Goal: Task Accomplishment & Management: Use online tool/utility

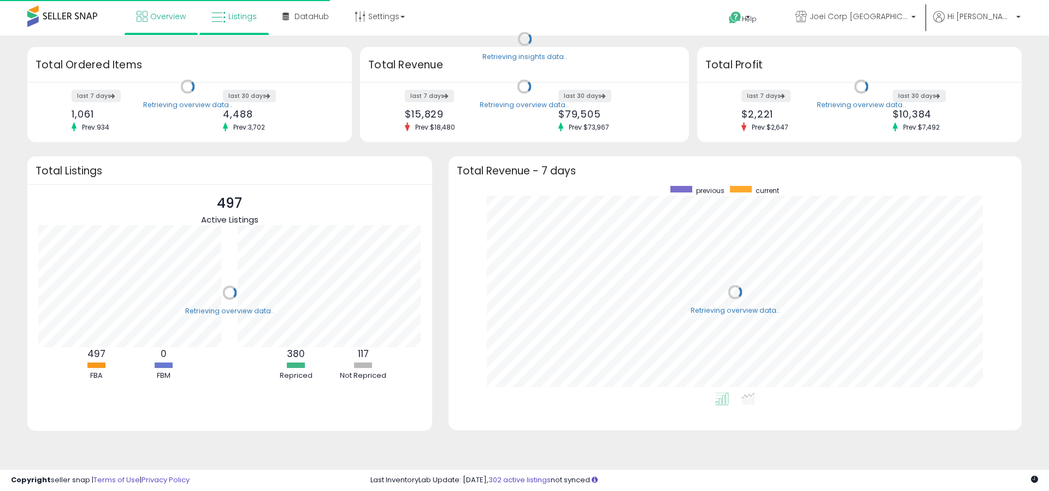
scroll to position [206, 551]
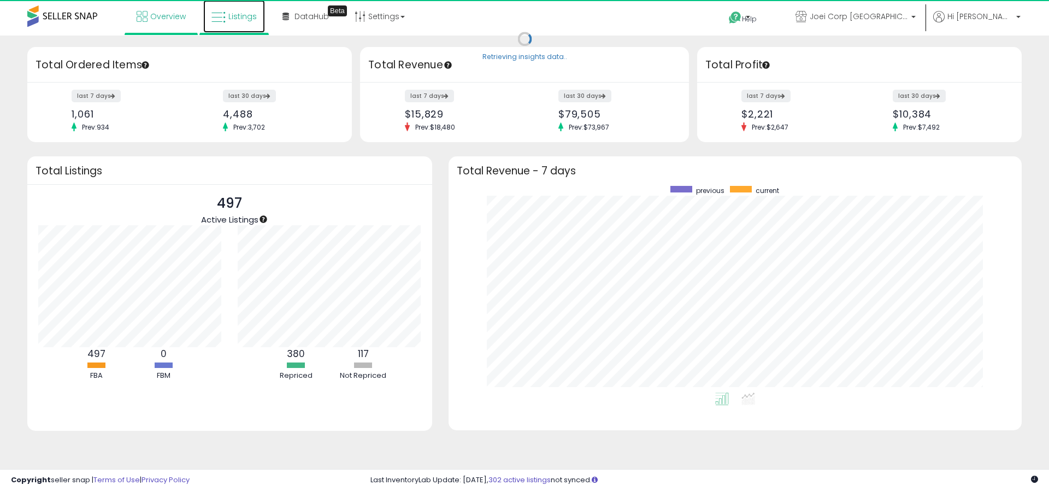
click at [241, 19] on span "Listings" at bounding box center [242, 16] width 28 height 11
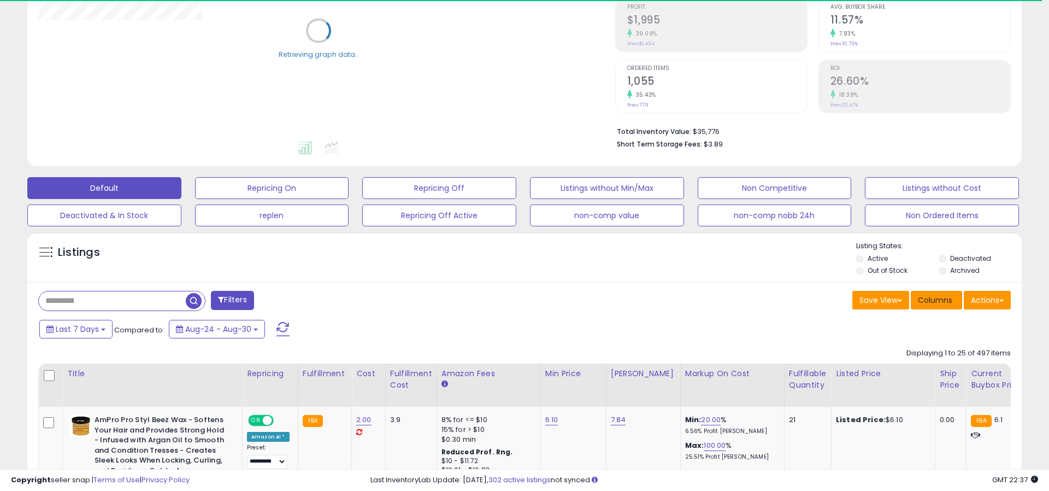
scroll to position [168, 0]
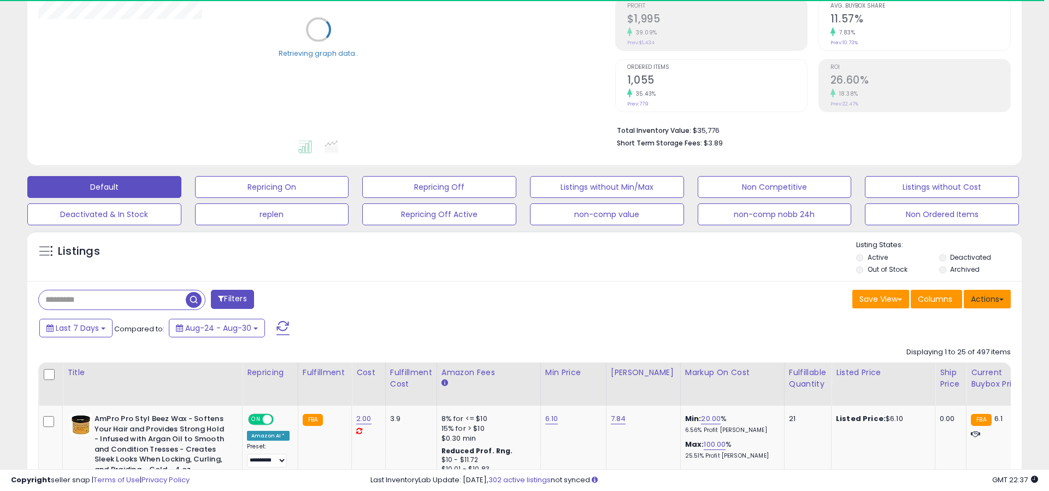
click at [976, 296] on button "Actions" at bounding box center [987, 299] width 47 height 19
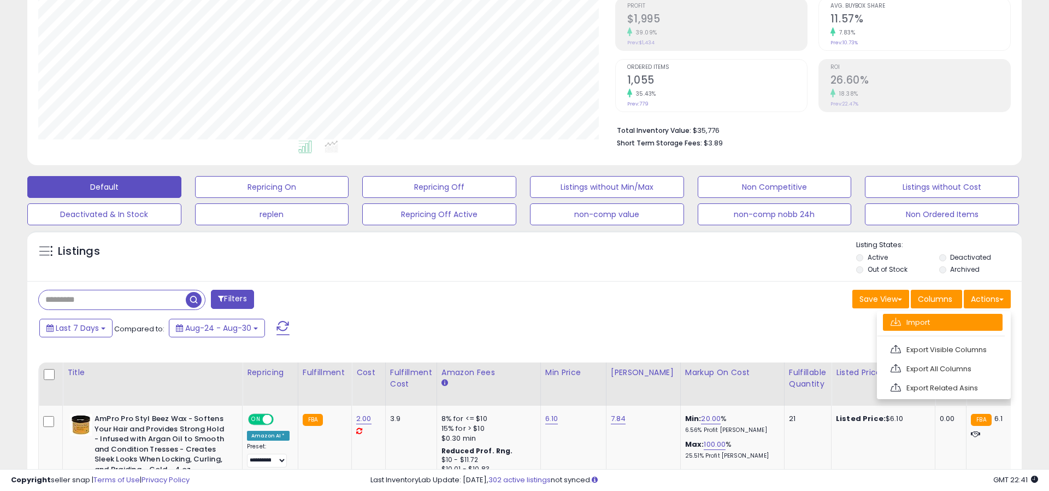
click at [916, 324] on link "Import" at bounding box center [943, 322] width 120 height 17
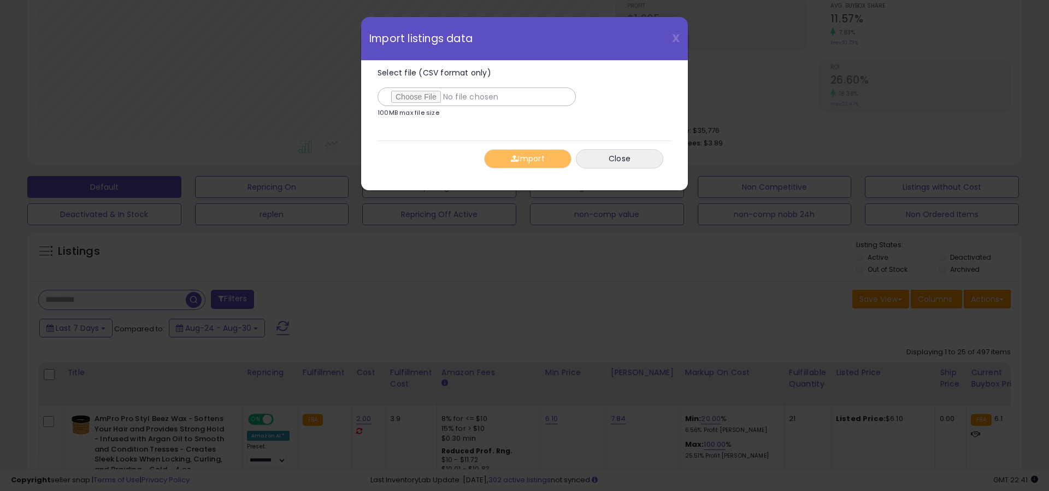
type input "**********"
click at [532, 160] on button "Import" at bounding box center [527, 158] width 87 height 19
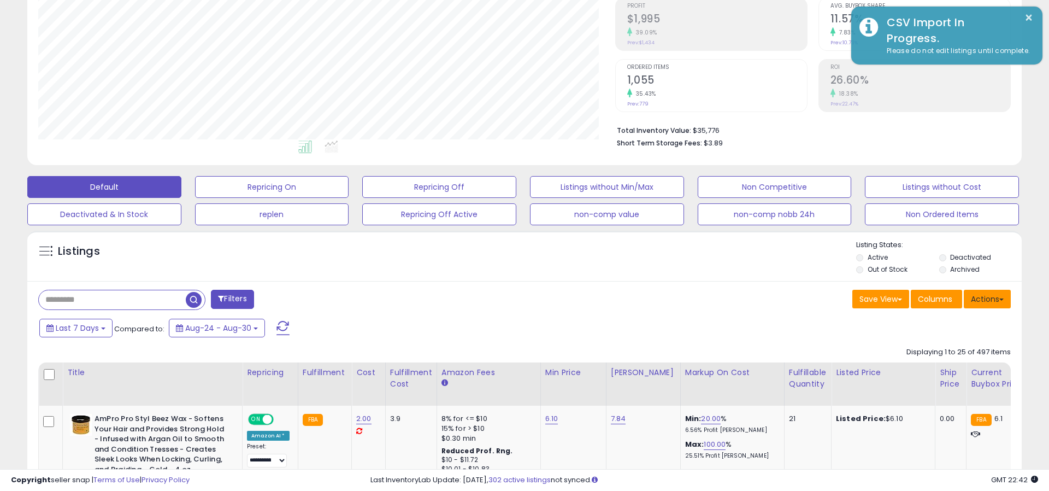
click at [977, 296] on button "Actions" at bounding box center [987, 299] width 47 height 19
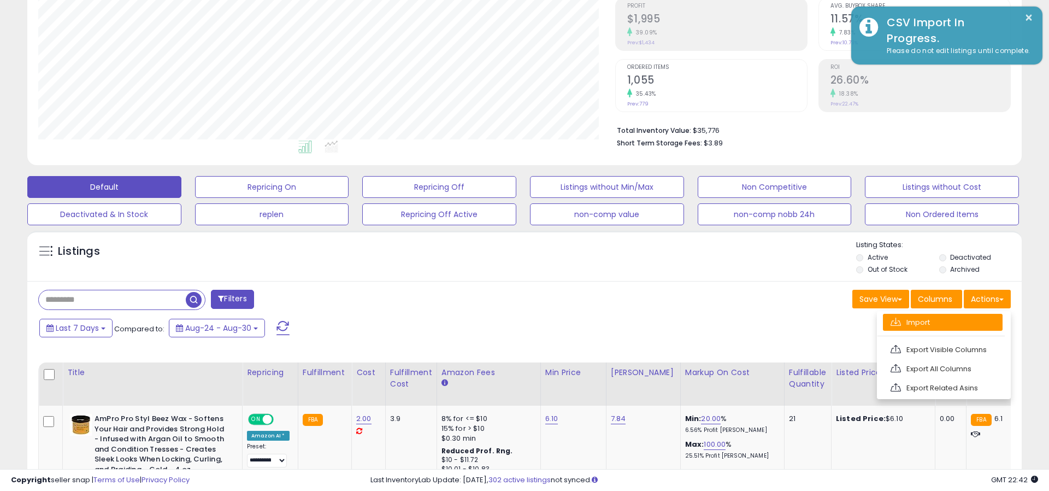
click at [948, 325] on link "Import" at bounding box center [943, 322] width 120 height 17
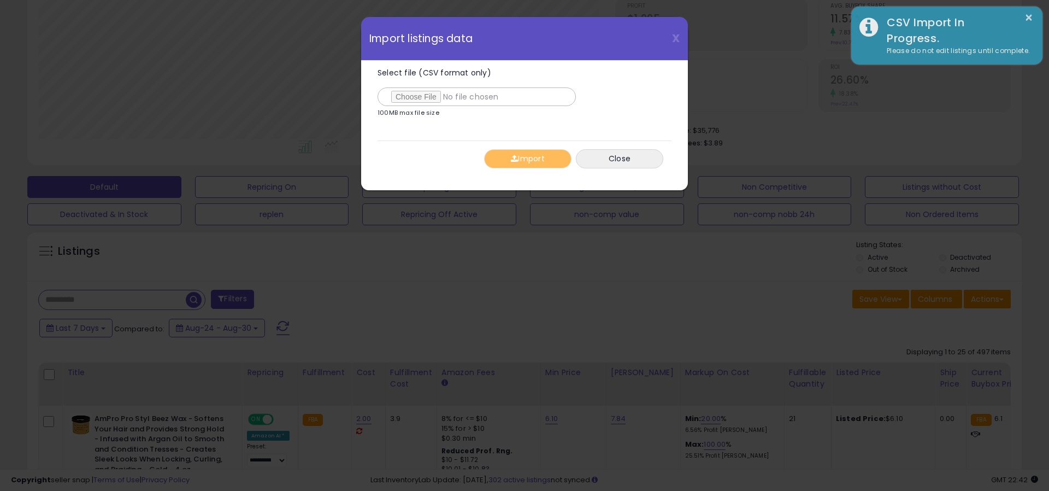
type input "**********"
click at [524, 165] on button "Import" at bounding box center [527, 158] width 87 height 19
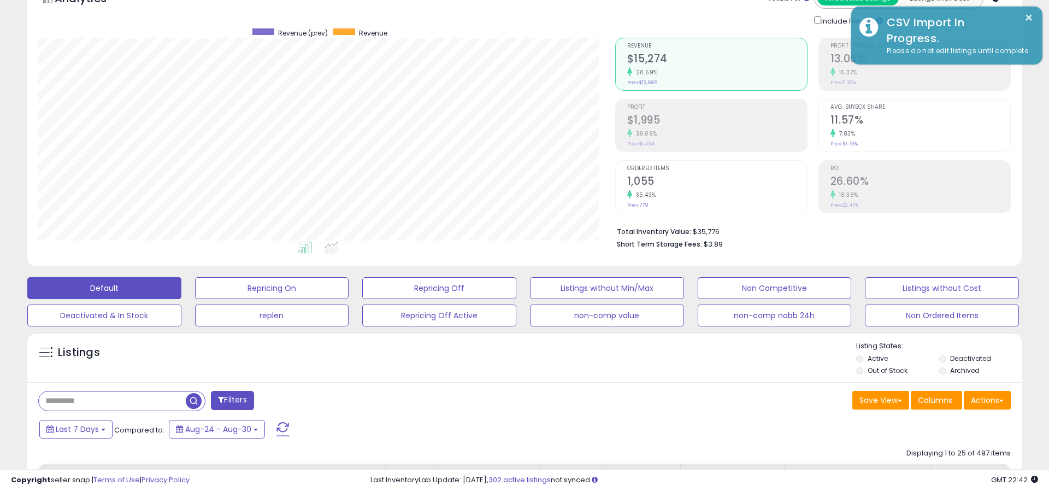
scroll to position [61, 0]
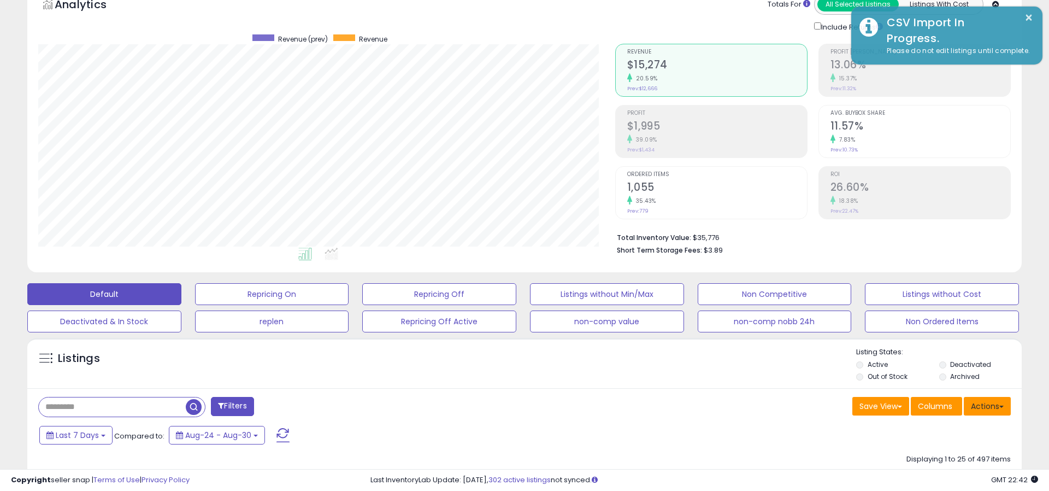
click at [994, 414] on button "Actions" at bounding box center [987, 406] width 47 height 19
click at [925, 421] on link "Import" at bounding box center [943, 429] width 120 height 17
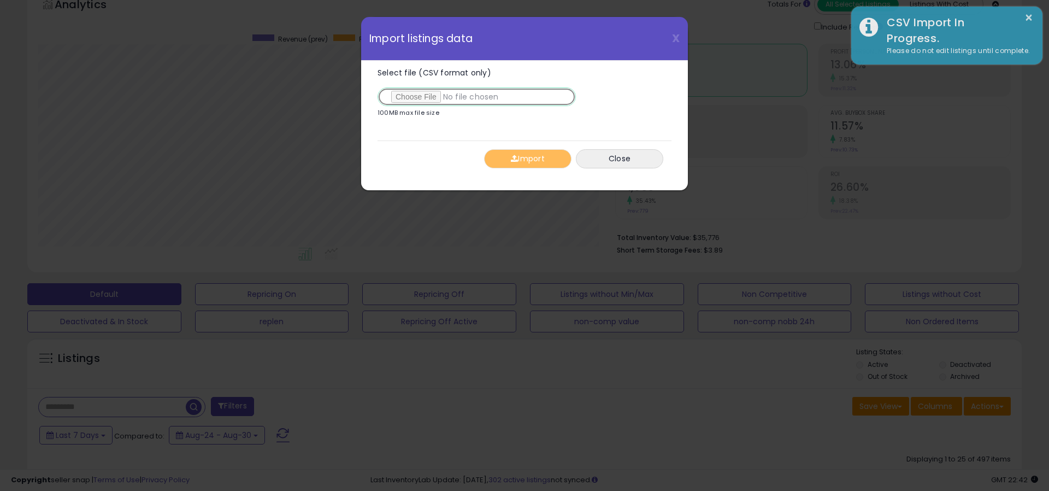
click at [414, 102] on input "Select file (CSV format only)" at bounding box center [476, 96] width 198 height 19
click at [526, 157] on button "Import" at bounding box center [527, 158] width 87 height 19
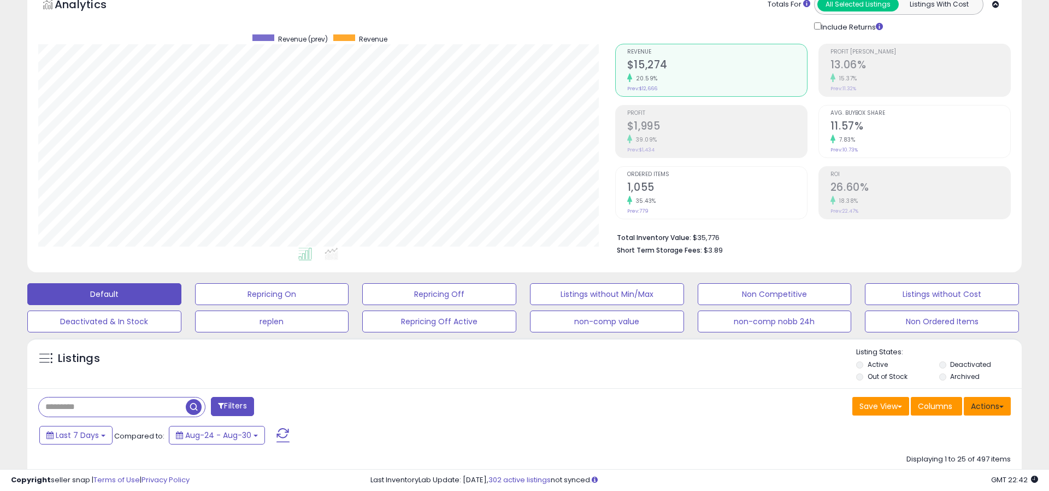
click at [983, 405] on button "Actions" at bounding box center [987, 406] width 47 height 19
click at [921, 429] on link "Import" at bounding box center [943, 429] width 120 height 17
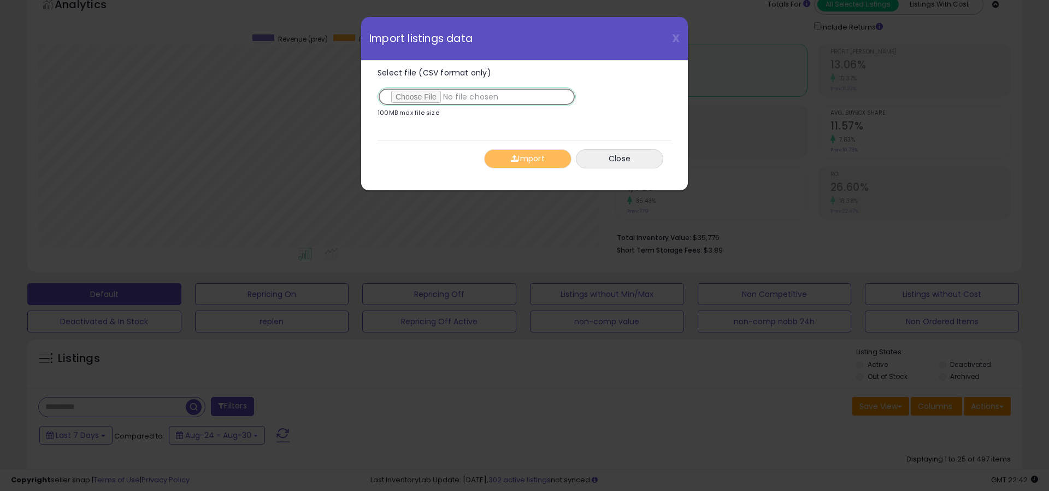
click at [416, 91] on input "Select file (CSV format only)" at bounding box center [476, 96] width 198 height 19
click at [514, 157] on span "button" at bounding box center [514, 159] width 7 height 8
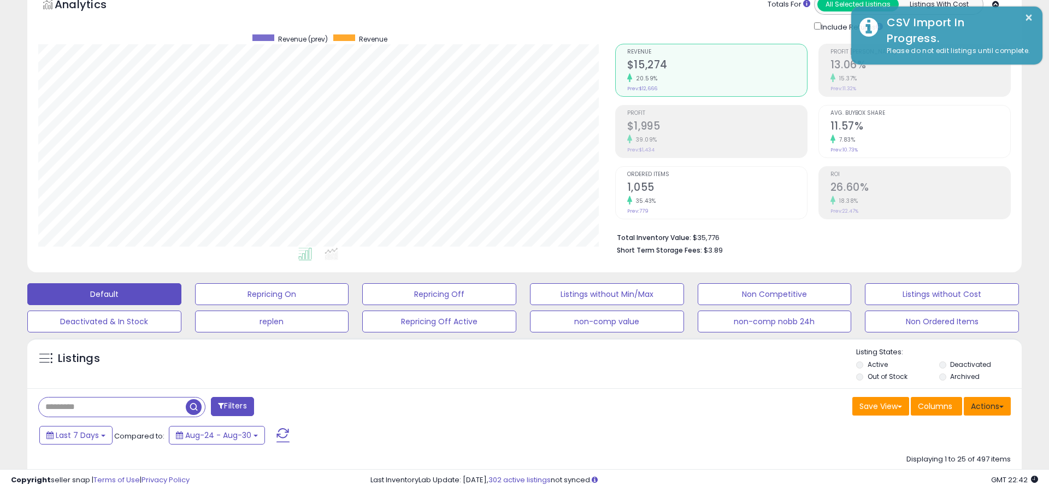
click at [977, 399] on button "Actions" at bounding box center [987, 406] width 47 height 19
click at [932, 430] on link "Import" at bounding box center [943, 429] width 120 height 17
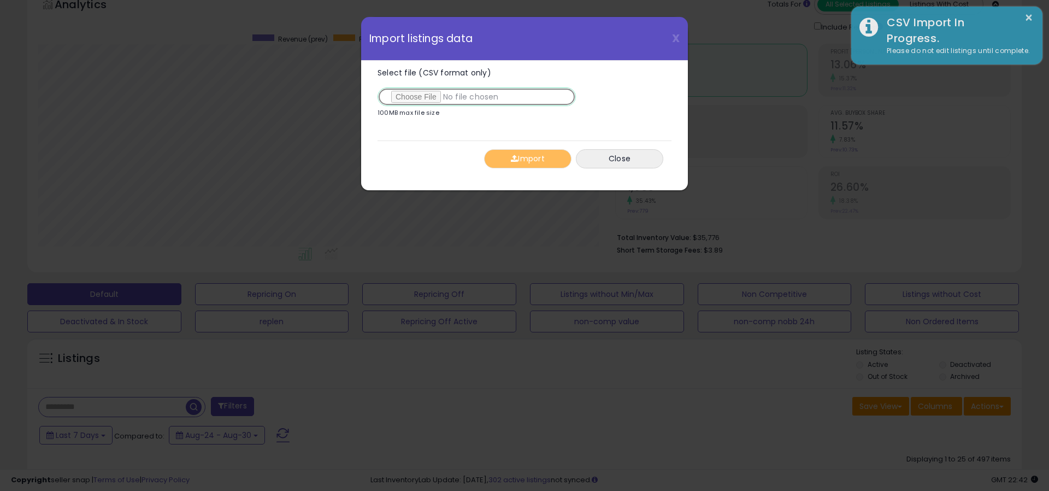
click at [432, 99] on input "Select file (CSV format only)" at bounding box center [476, 96] width 198 height 19
type input "**********"
click at [517, 161] on button "Import" at bounding box center [527, 158] width 87 height 19
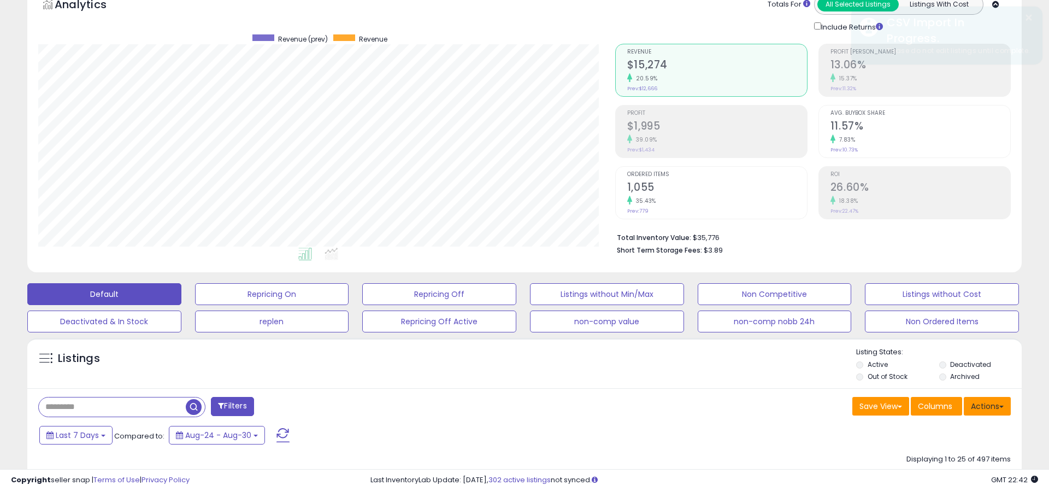
click at [1001, 408] on button "Actions" at bounding box center [987, 406] width 47 height 19
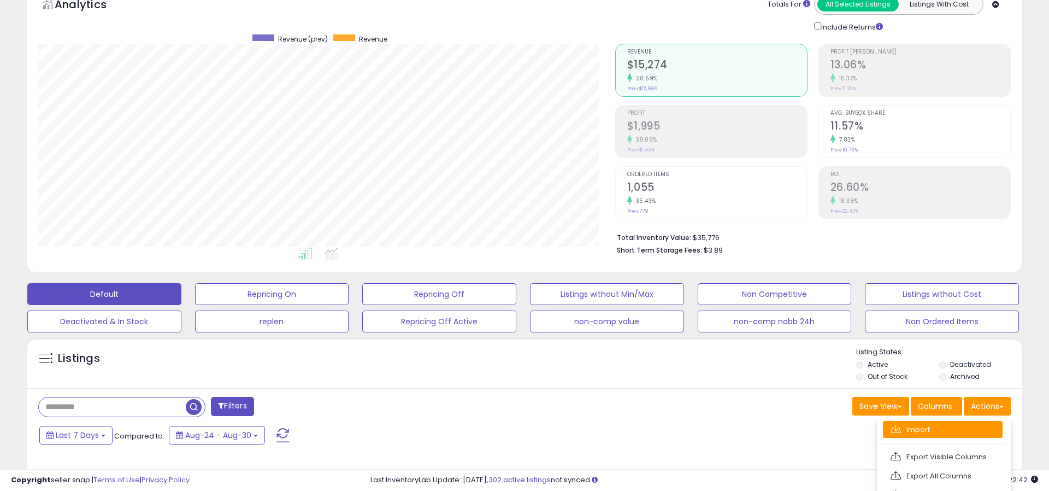
click at [912, 428] on link "Import" at bounding box center [943, 429] width 120 height 17
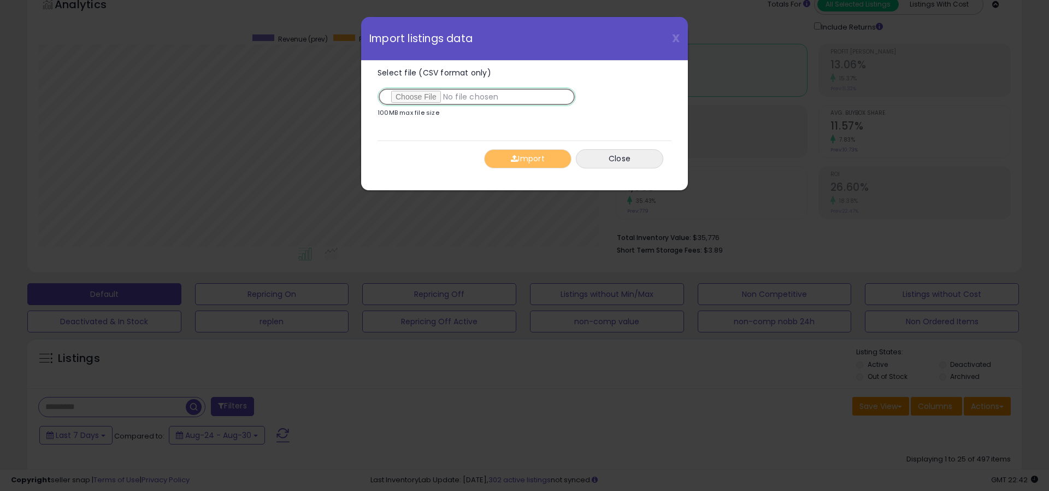
click at [418, 96] on input "Select file (CSV format only)" at bounding box center [476, 96] width 198 height 19
click at [507, 157] on button "Import" at bounding box center [527, 158] width 87 height 19
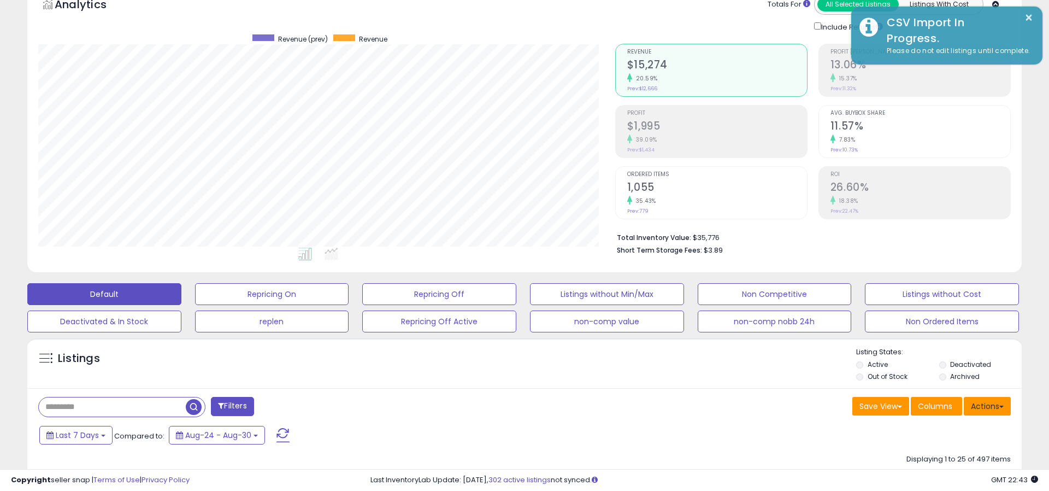
click at [993, 402] on button "Actions" at bounding box center [987, 406] width 47 height 19
click at [936, 427] on link "Import" at bounding box center [943, 429] width 120 height 17
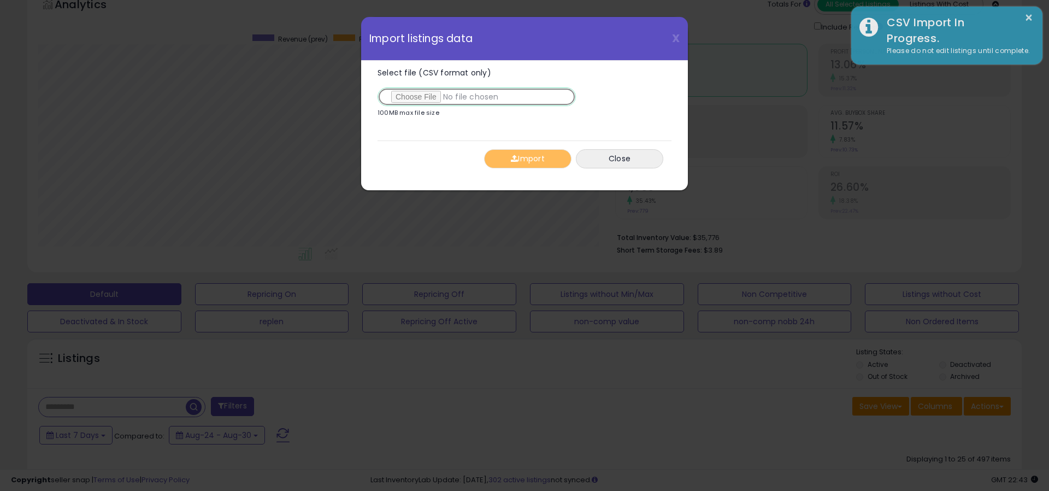
click at [420, 95] on input "Select file (CSV format only)" at bounding box center [476, 96] width 198 height 19
click at [510, 153] on button "Import" at bounding box center [527, 158] width 87 height 19
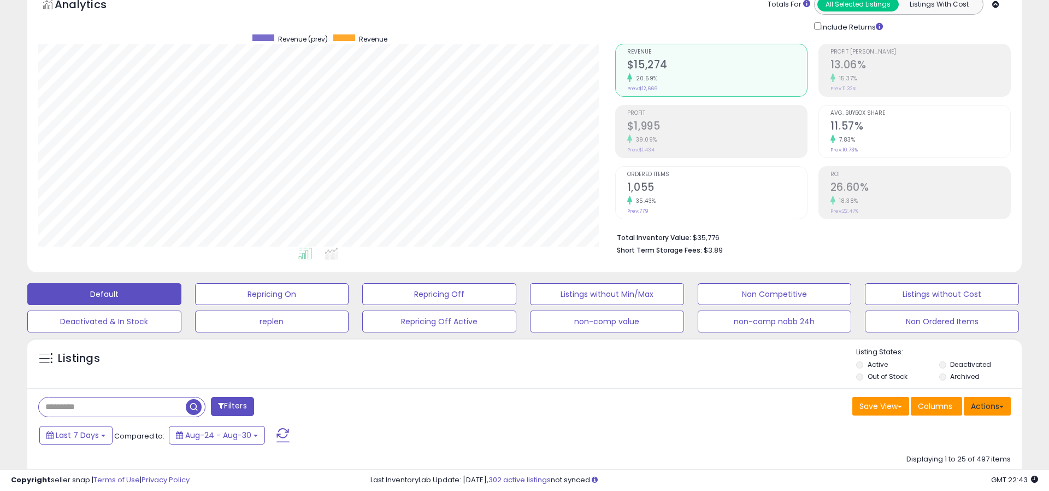
click at [988, 408] on button "Actions" at bounding box center [987, 406] width 47 height 19
click at [935, 430] on link "Import" at bounding box center [943, 429] width 120 height 17
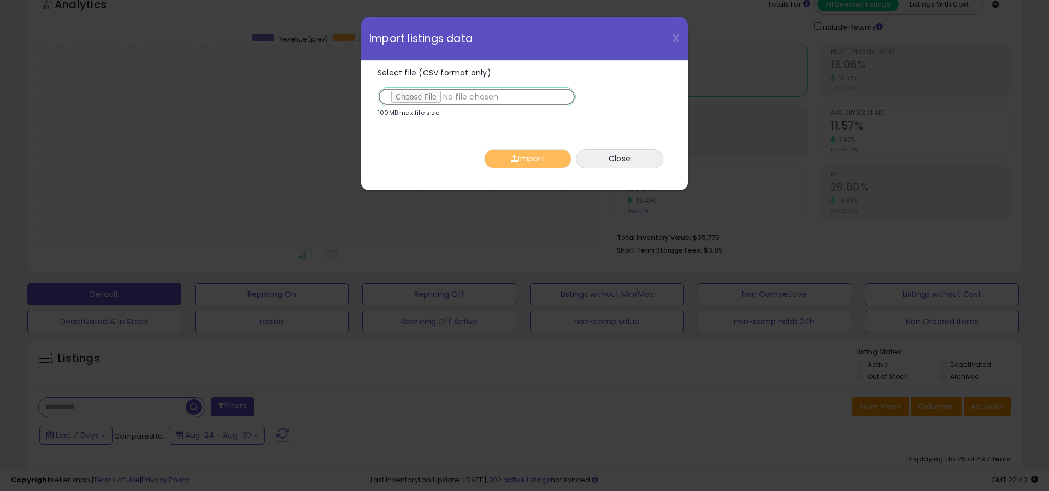
click at [422, 93] on input "Select file (CSV format only)" at bounding box center [476, 96] width 198 height 19
click at [528, 161] on button "Import" at bounding box center [527, 158] width 87 height 19
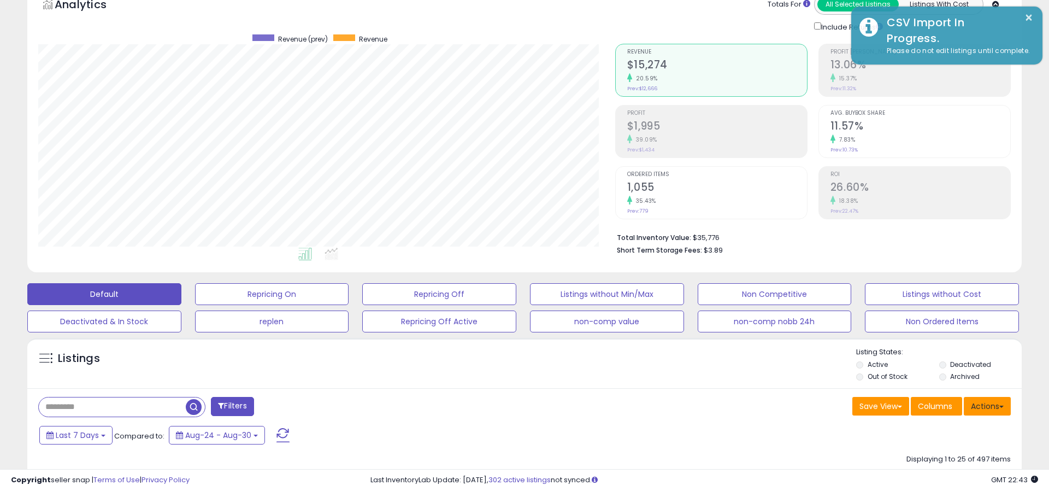
click at [995, 409] on button "Actions" at bounding box center [987, 406] width 47 height 19
click at [939, 430] on link "Import" at bounding box center [943, 429] width 120 height 17
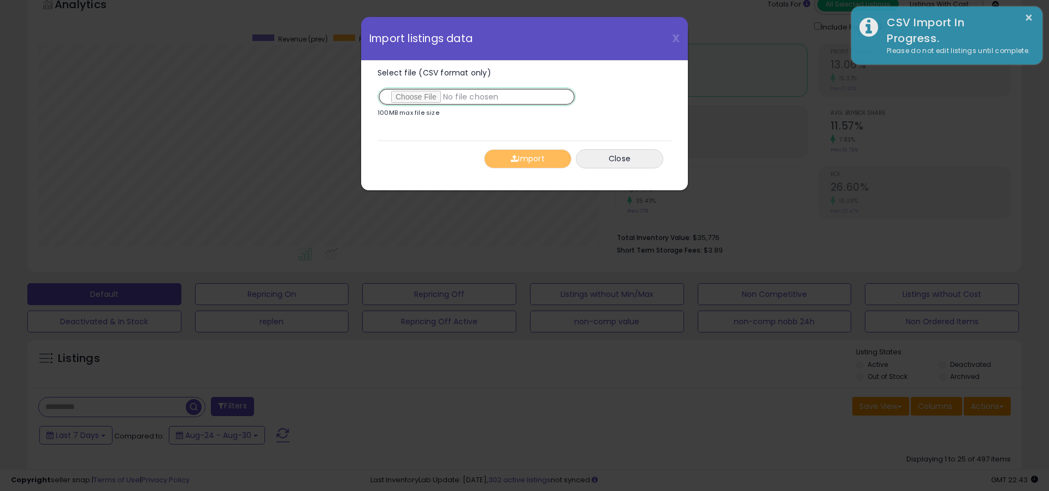
click at [426, 98] on input "Select file (CSV format only)" at bounding box center [476, 96] width 198 height 19
click at [520, 164] on button "Import" at bounding box center [527, 158] width 87 height 19
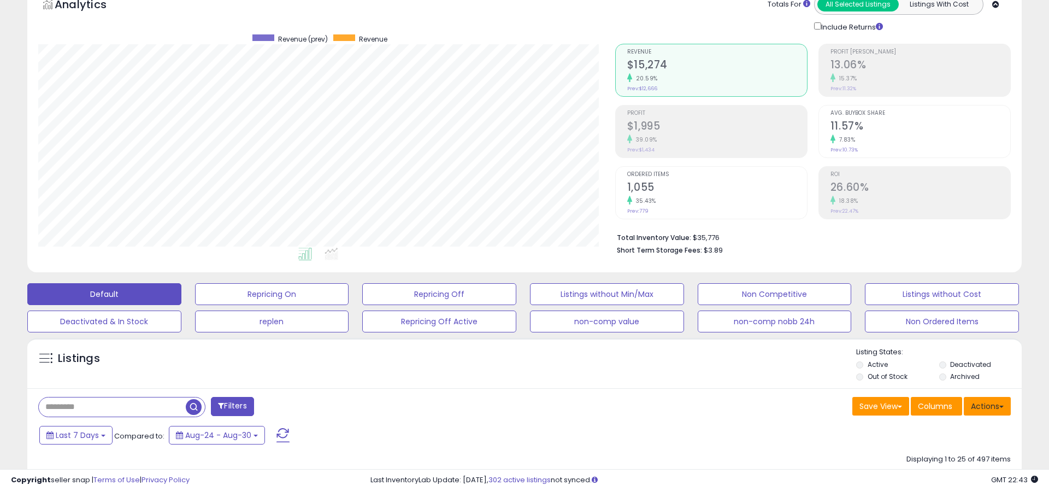
click at [982, 399] on button "Actions" at bounding box center [987, 406] width 47 height 19
click at [930, 431] on link "Import" at bounding box center [943, 429] width 120 height 17
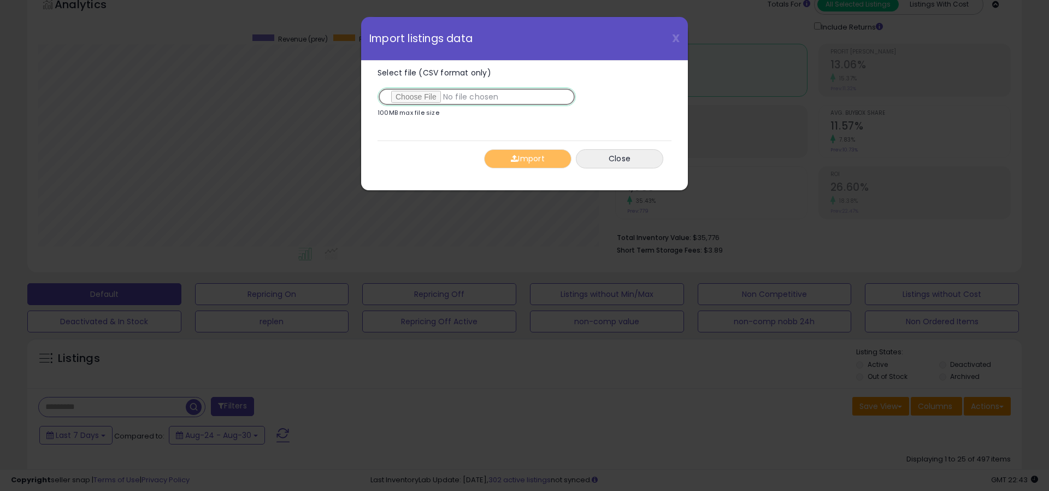
click at [408, 98] on input "Select file (CSV format only)" at bounding box center [476, 96] width 198 height 19
click at [534, 149] on button "Import" at bounding box center [527, 158] width 87 height 19
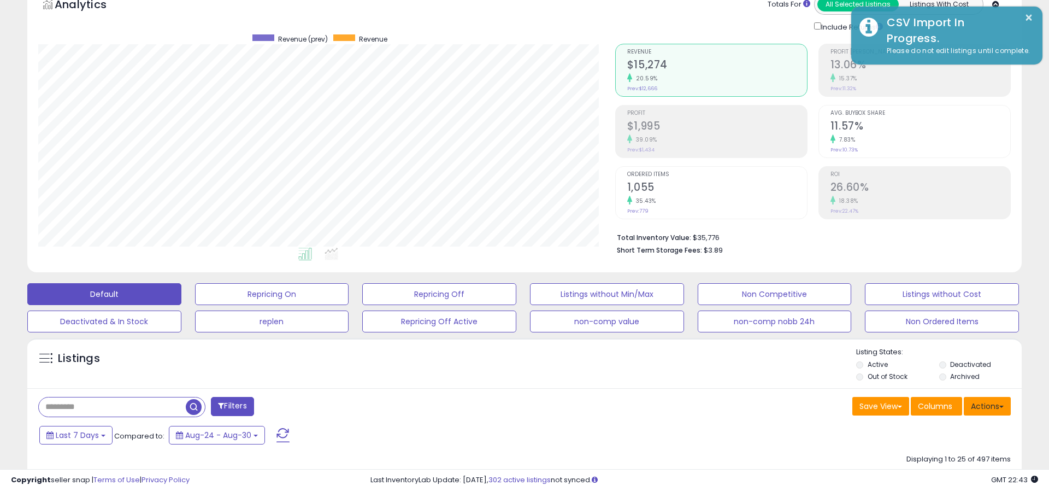
click at [985, 410] on button "Actions" at bounding box center [987, 406] width 47 height 19
click at [941, 427] on link "Import" at bounding box center [943, 429] width 120 height 17
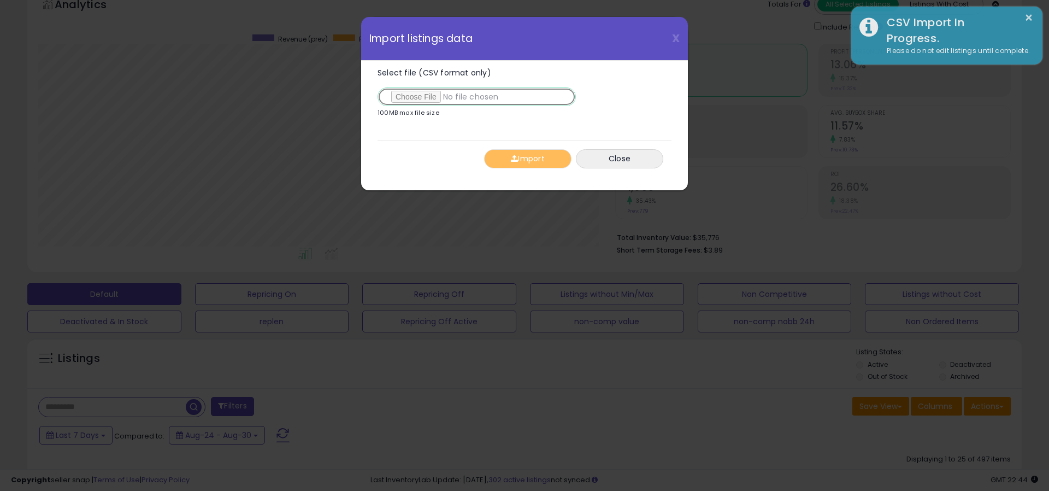
click at [419, 102] on input "Select file (CSV format only)" at bounding box center [476, 96] width 198 height 19
click at [522, 152] on button "Import" at bounding box center [527, 158] width 87 height 19
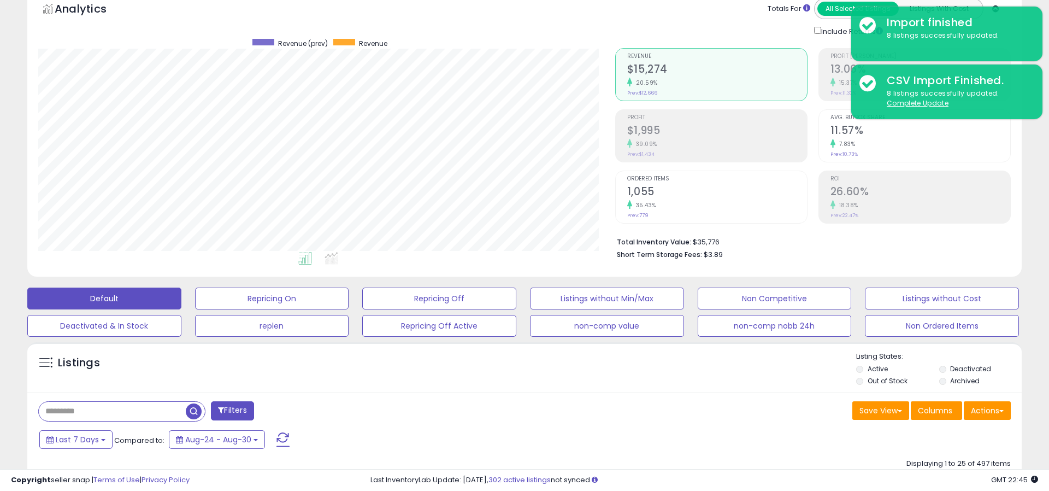
scroll to position [71, 0]
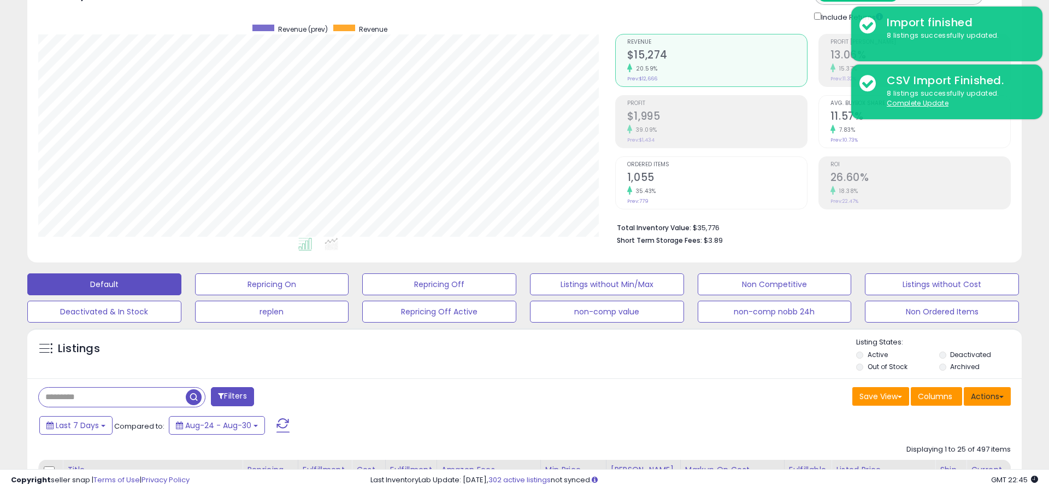
click at [987, 396] on button "Actions" at bounding box center [987, 396] width 47 height 19
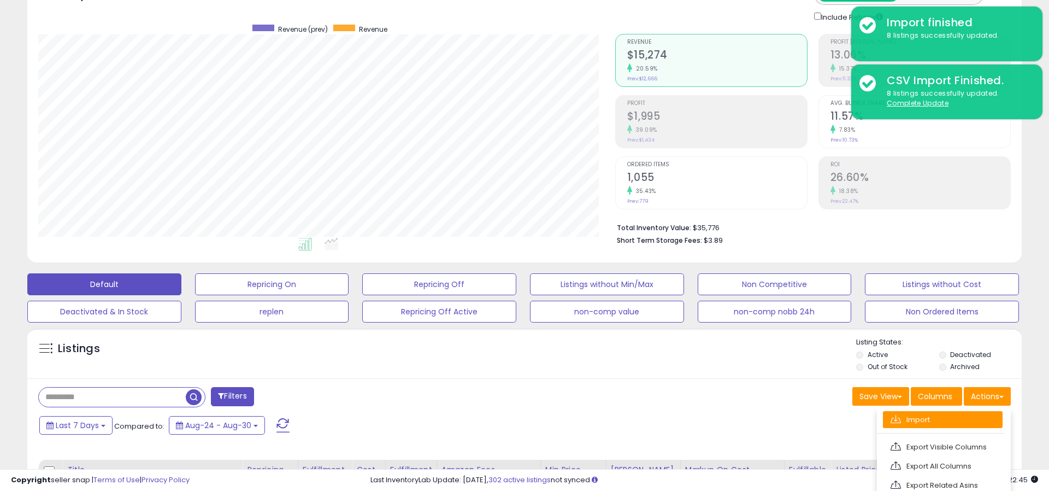
click at [942, 423] on link "Import" at bounding box center [943, 419] width 120 height 17
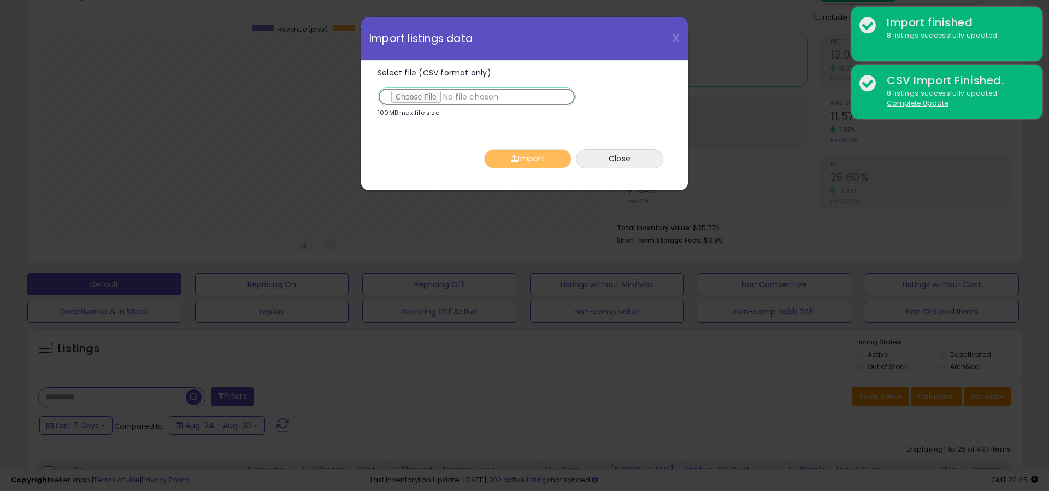
click at [430, 97] on input "Select file (CSV format only)" at bounding box center [476, 96] width 198 height 19
click at [521, 155] on button "Import" at bounding box center [527, 158] width 87 height 19
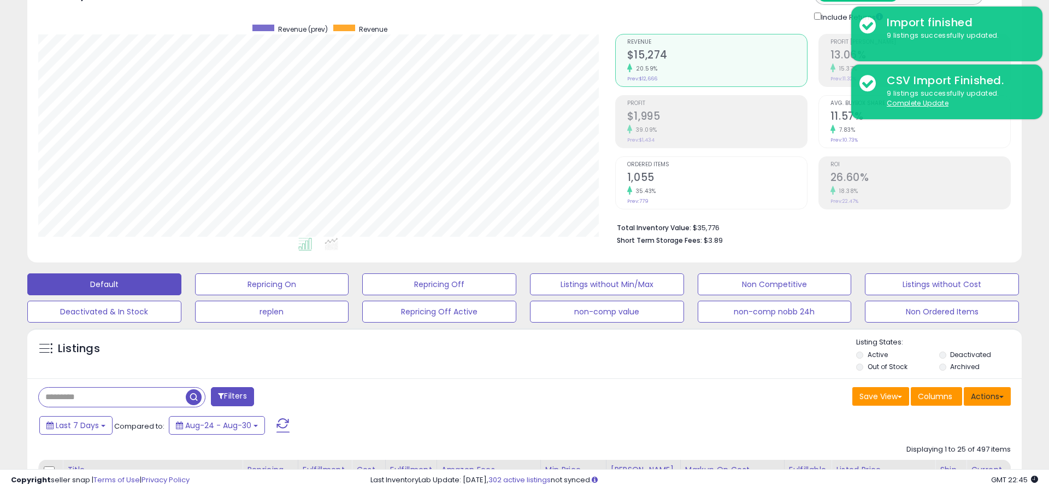
click at [987, 392] on button "Actions" at bounding box center [987, 396] width 47 height 19
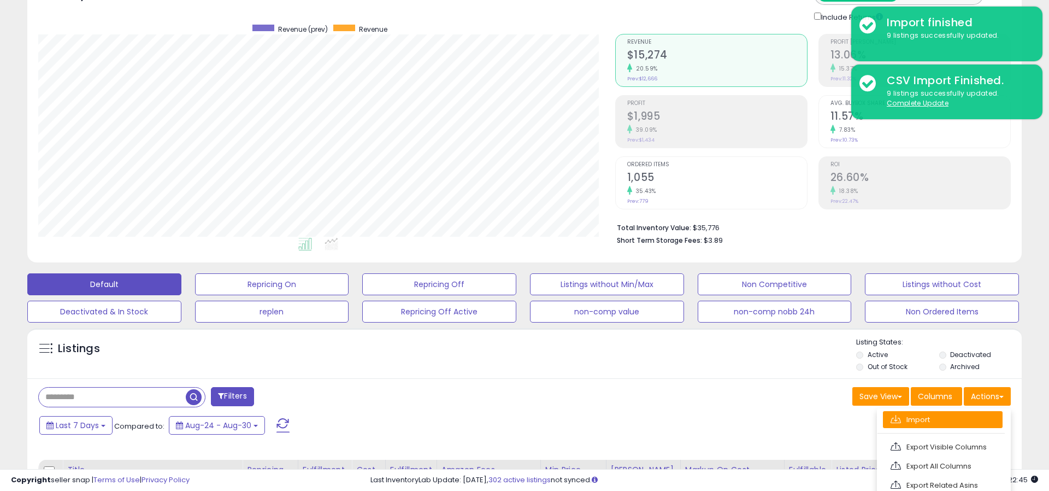
click at [935, 418] on link "Import" at bounding box center [943, 419] width 120 height 17
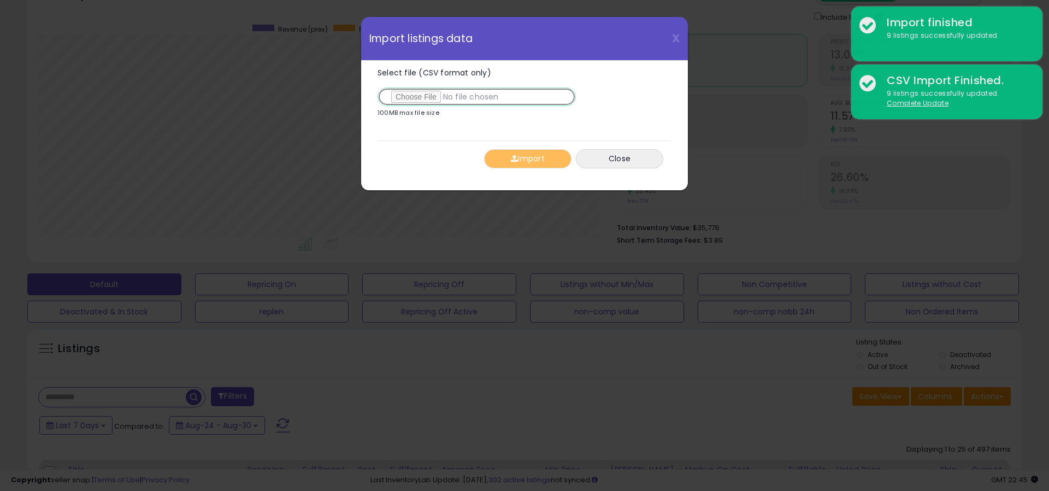
click at [410, 92] on input "Select file (CSV format only)" at bounding box center [476, 96] width 198 height 19
click at [535, 160] on button "Import" at bounding box center [527, 158] width 87 height 19
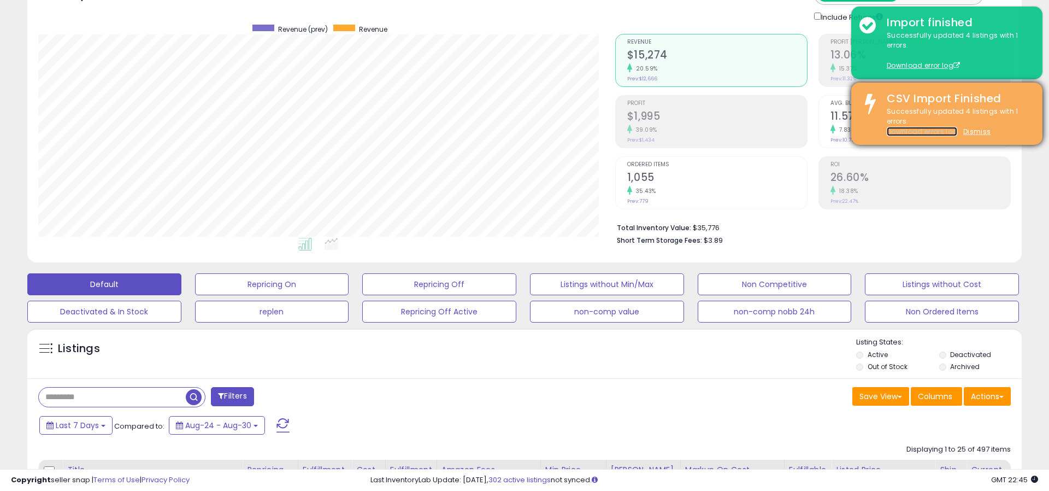
click at [928, 131] on link "Download errors log" at bounding box center [922, 131] width 70 height 9
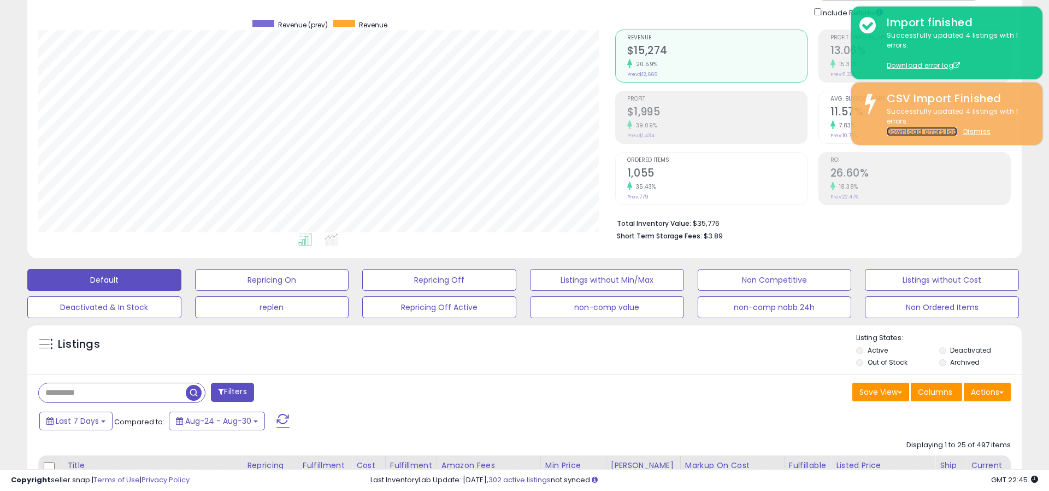
scroll to position [75, 0]
click at [1003, 399] on button "Actions" at bounding box center [987, 392] width 47 height 19
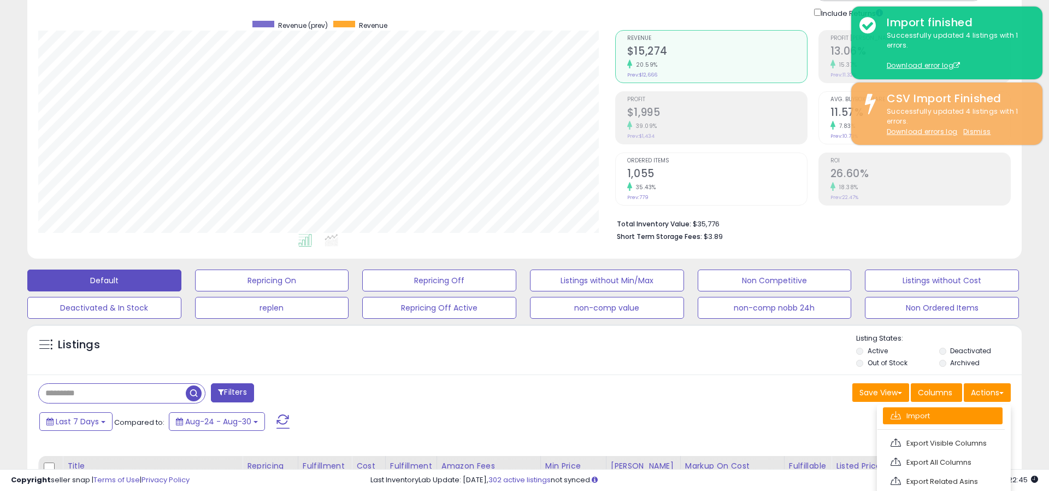
click at [959, 414] on link "Import" at bounding box center [943, 415] width 120 height 17
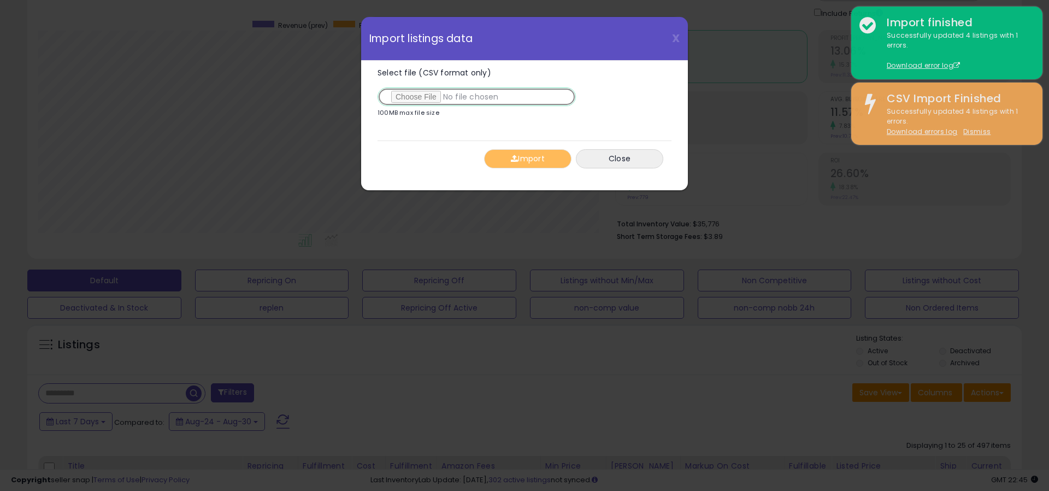
click at [426, 99] on input "Select file (CSV format only)" at bounding box center [476, 96] width 198 height 19
click at [548, 160] on button "Import" at bounding box center [527, 158] width 87 height 19
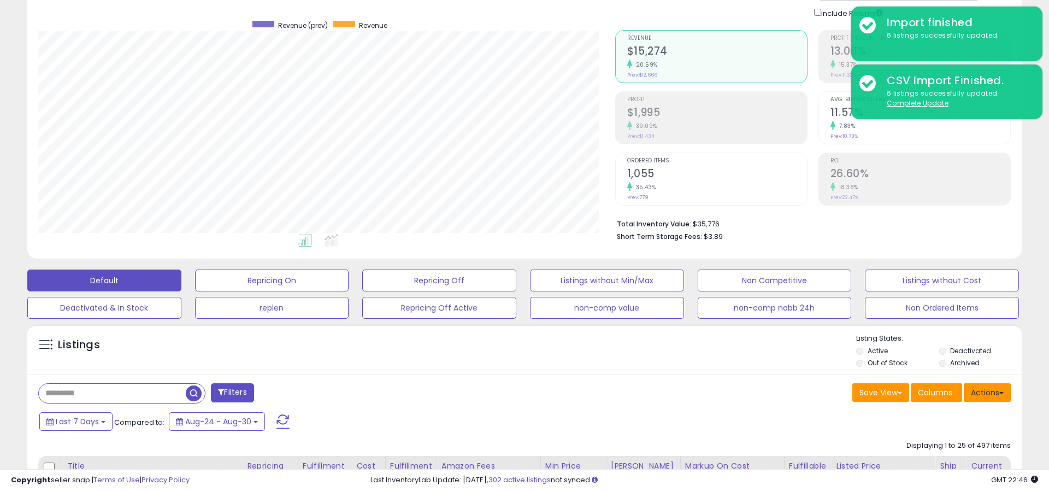
click at [989, 391] on button "Actions" at bounding box center [987, 392] width 47 height 19
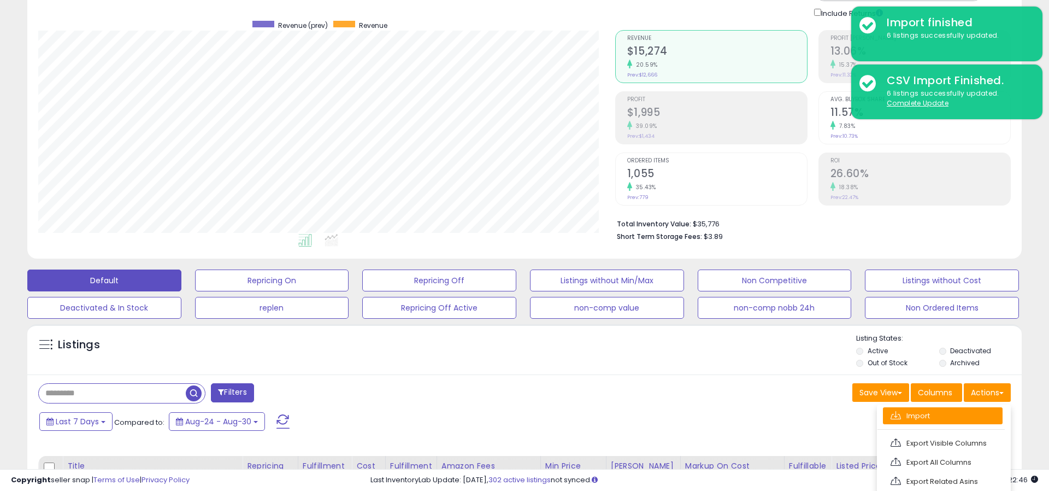
click at [945, 418] on link "Import" at bounding box center [943, 415] width 120 height 17
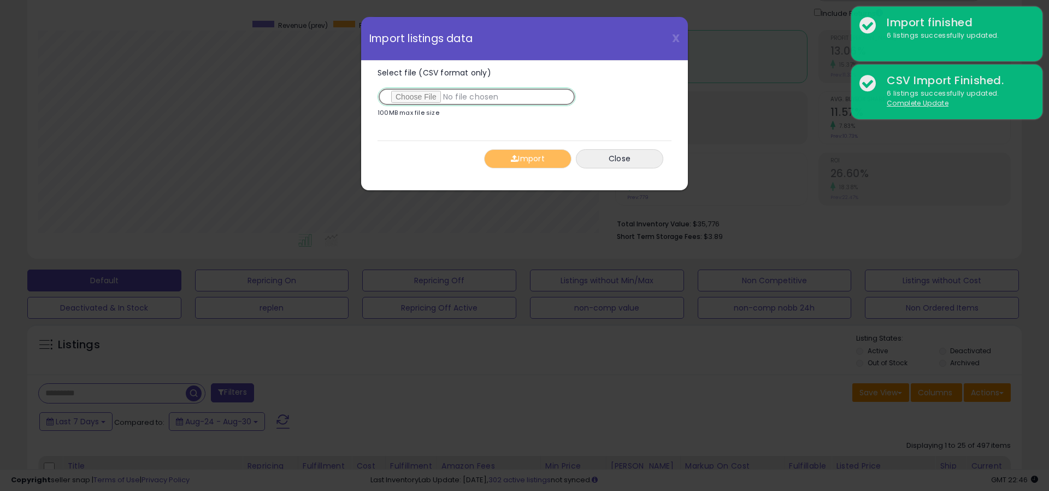
click at [402, 97] on input "Select file (CSV format only)" at bounding box center [476, 96] width 198 height 19
click at [527, 155] on button "Import" at bounding box center [527, 158] width 87 height 19
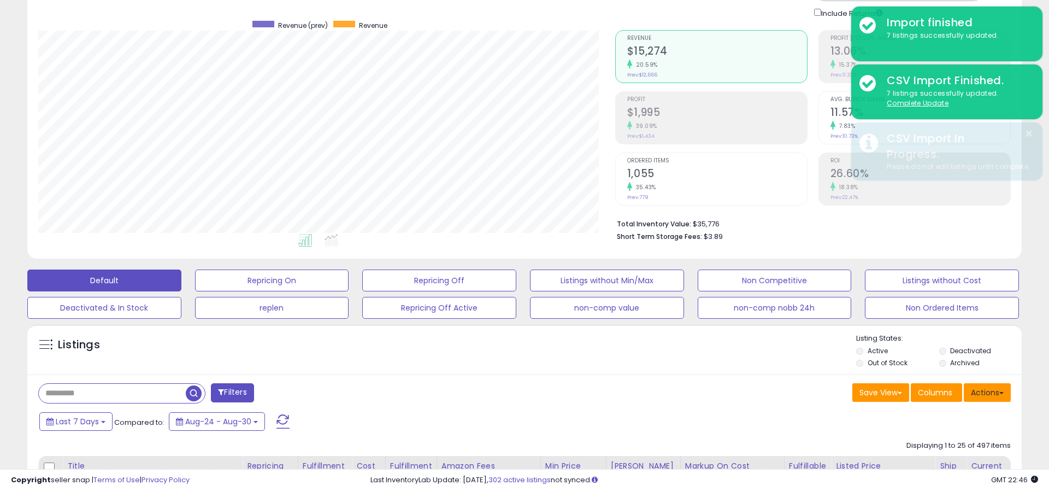
click at [982, 391] on button "Actions" at bounding box center [987, 392] width 47 height 19
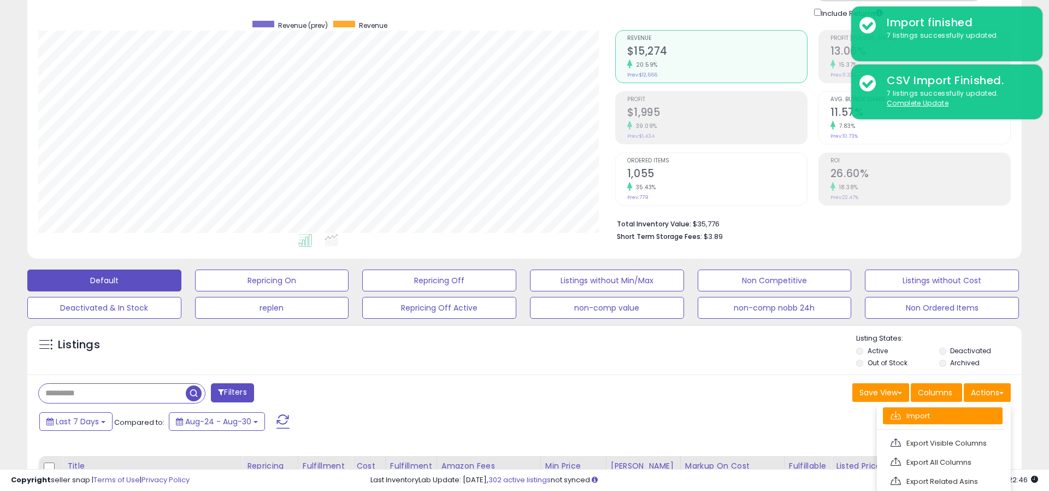
click at [932, 417] on link "Import" at bounding box center [943, 415] width 120 height 17
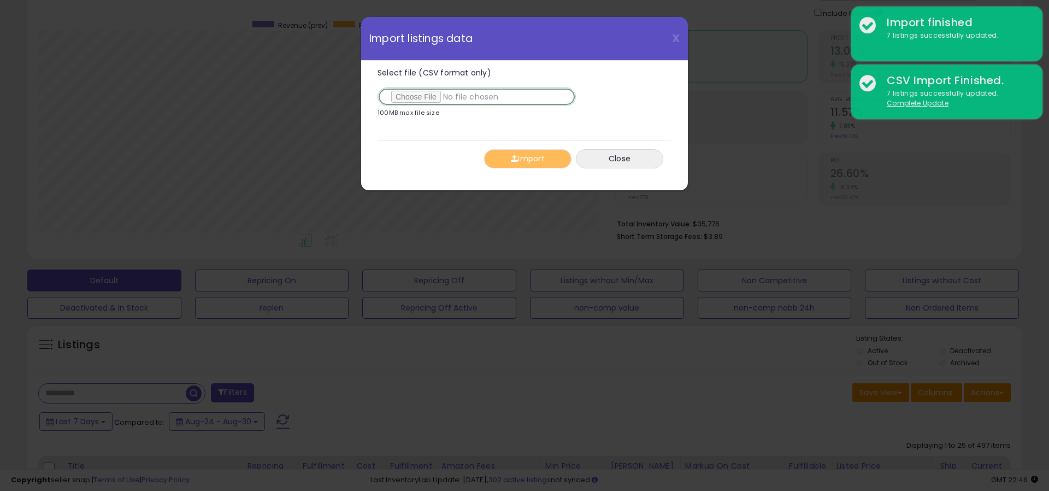
click at [415, 97] on input "Select file (CSV format only)" at bounding box center [476, 96] width 198 height 19
click at [509, 160] on button "Import" at bounding box center [527, 158] width 87 height 19
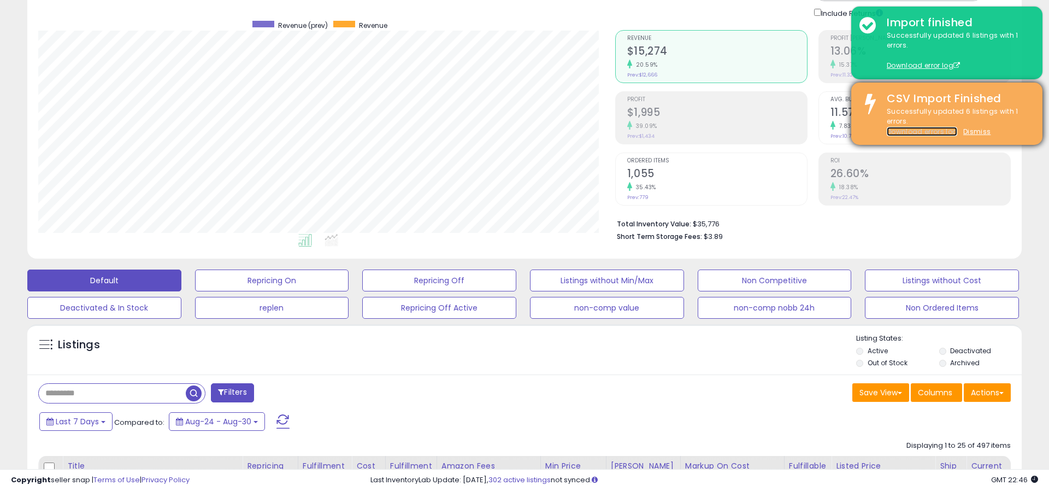
click at [917, 131] on link "Download errors log" at bounding box center [922, 131] width 70 height 9
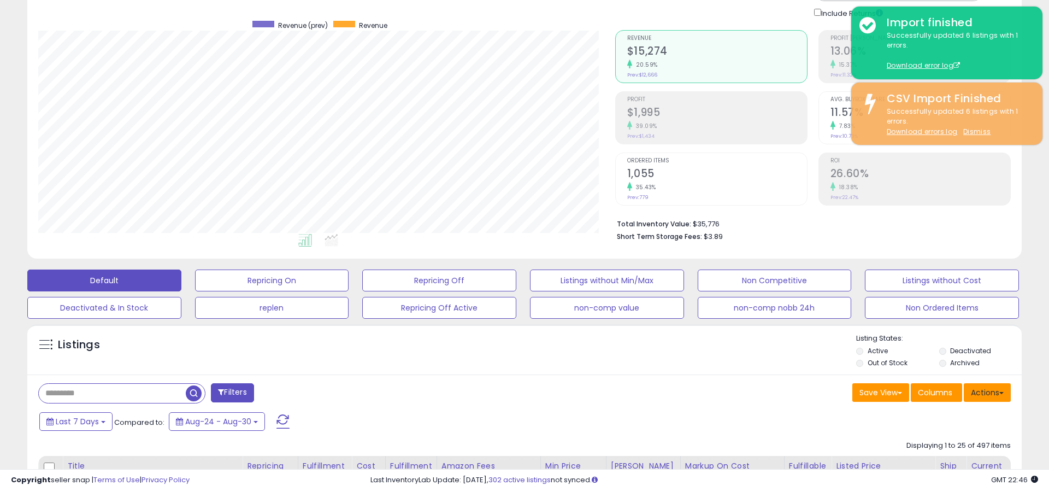
click at [990, 392] on button "Actions" at bounding box center [987, 392] width 47 height 19
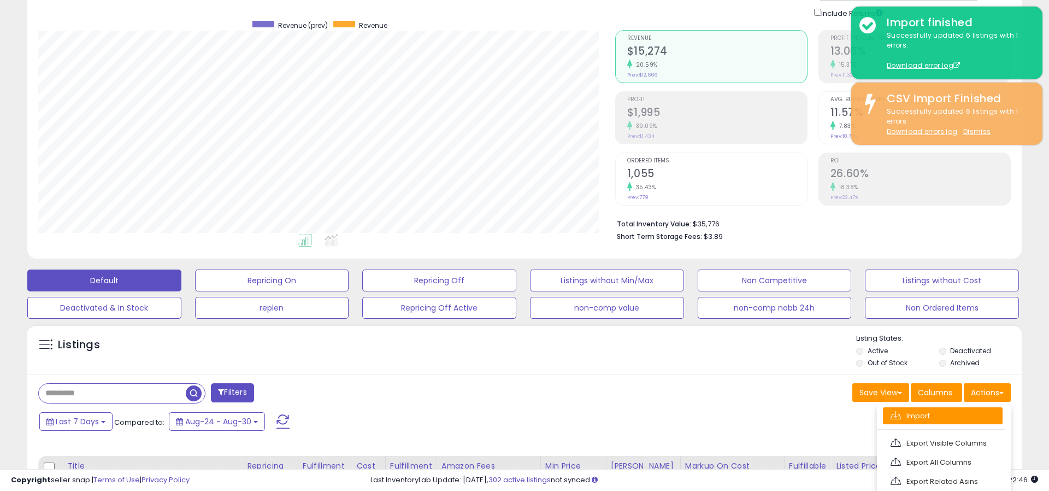
click at [949, 417] on link "Import" at bounding box center [943, 415] width 120 height 17
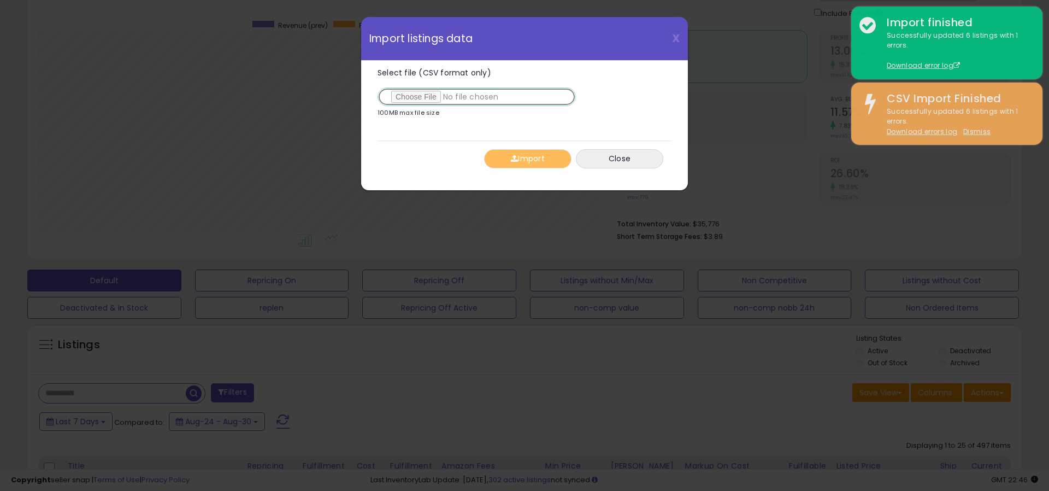
click at [417, 96] on input "Select file (CSV format only)" at bounding box center [476, 96] width 198 height 19
click at [534, 151] on button "Import" at bounding box center [527, 158] width 87 height 19
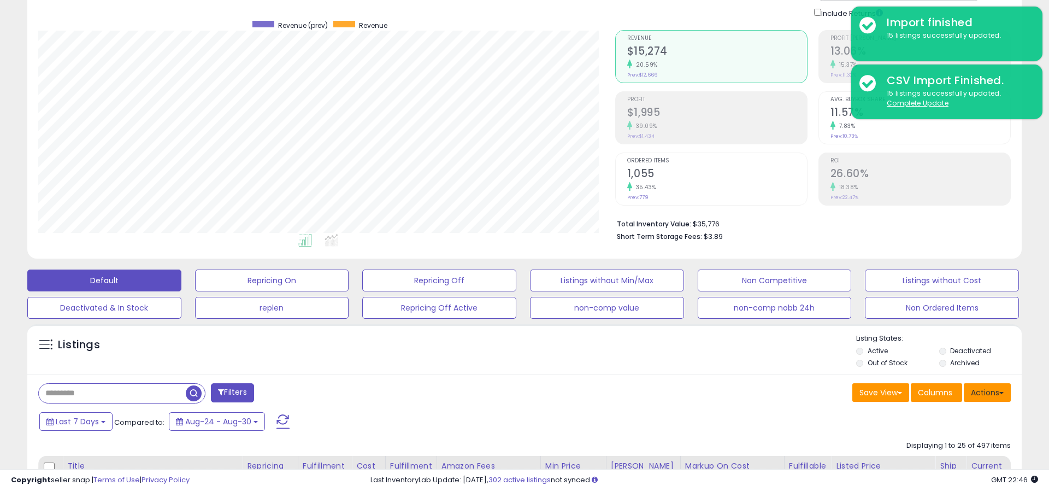
click at [981, 392] on button "Actions" at bounding box center [987, 392] width 47 height 19
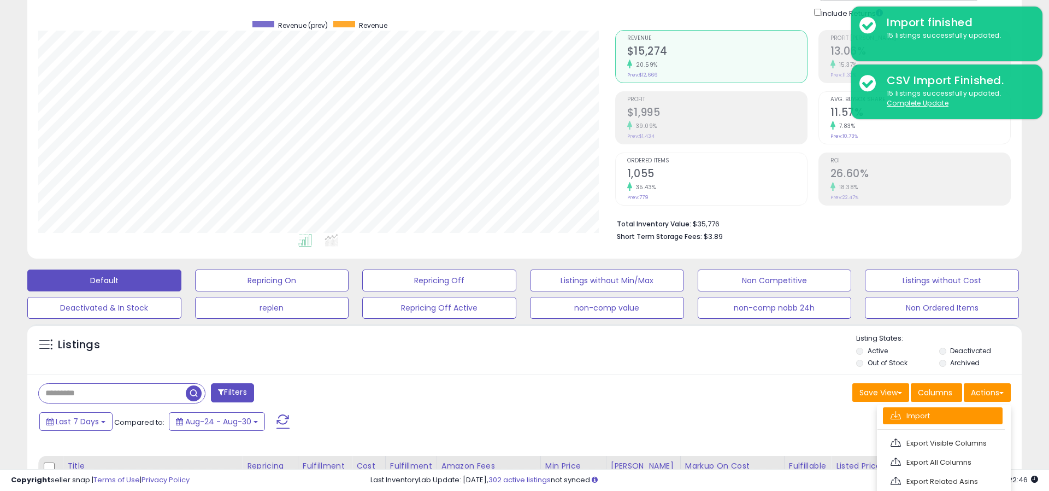
click at [951, 412] on link "Import" at bounding box center [943, 415] width 120 height 17
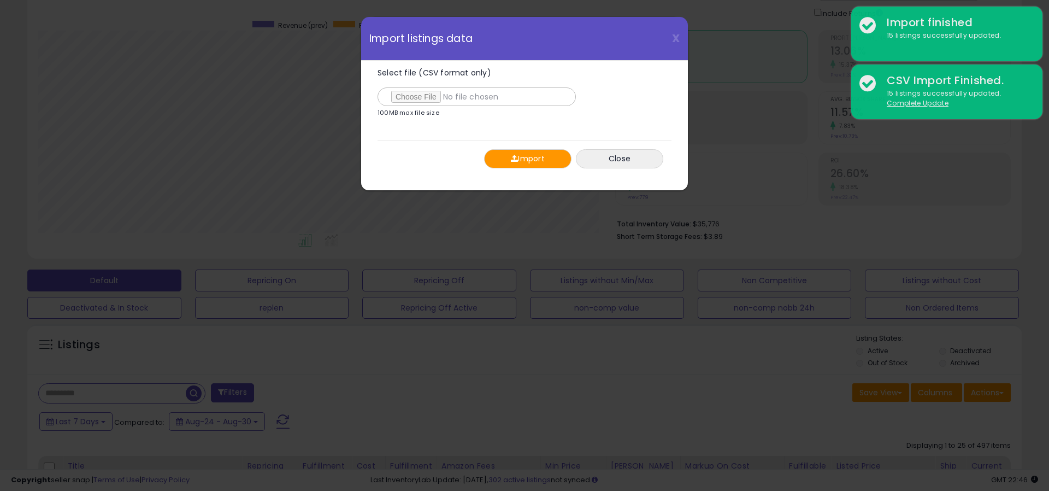
click at [539, 164] on button "Import" at bounding box center [527, 158] width 87 height 19
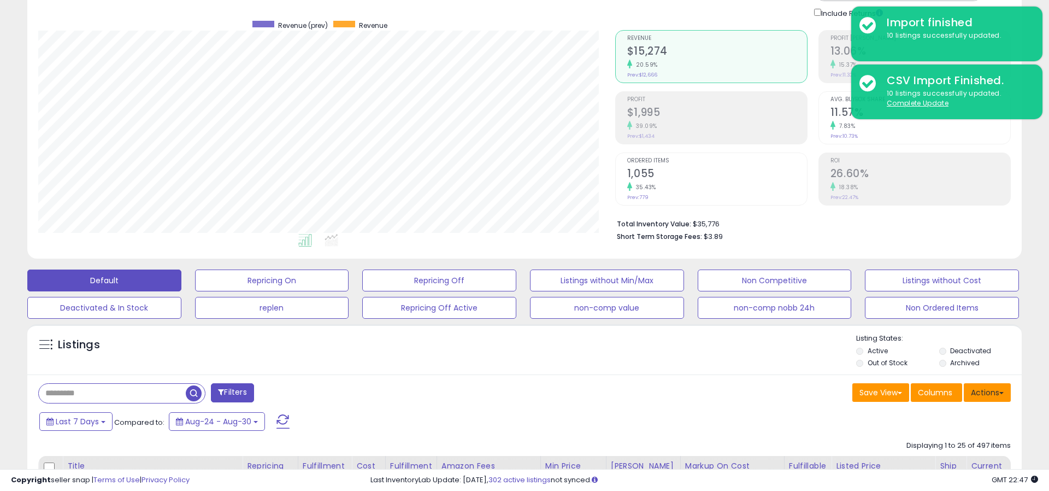
click at [976, 393] on button "Actions" at bounding box center [987, 392] width 47 height 19
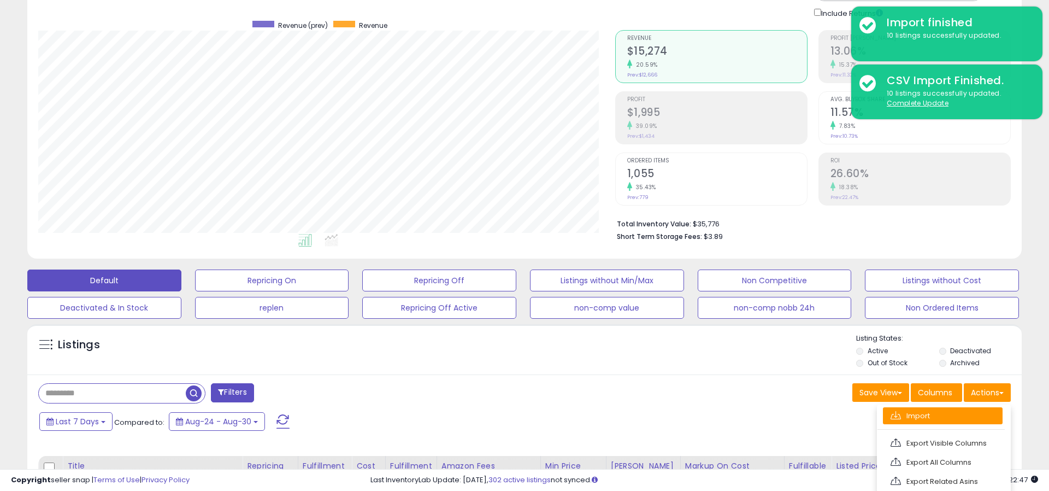
click at [932, 416] on link "Import" at bounding box center [943, 415] width 120 height 17
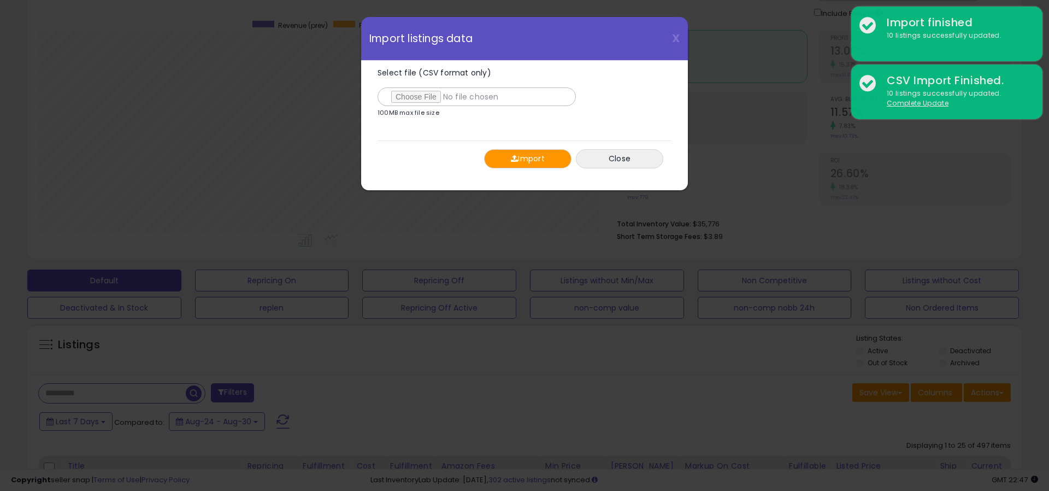
click at [517, 156] on button "Import" at bounding box center [527, 158] width 87 height 19
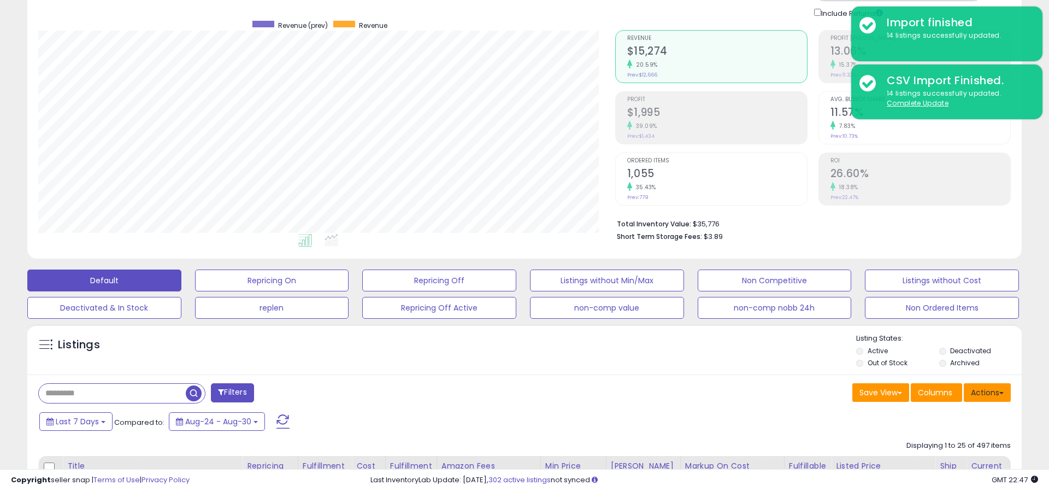
click at [989, 393] on button "Actions" at bounding box center [987, 392] width 47 height 19
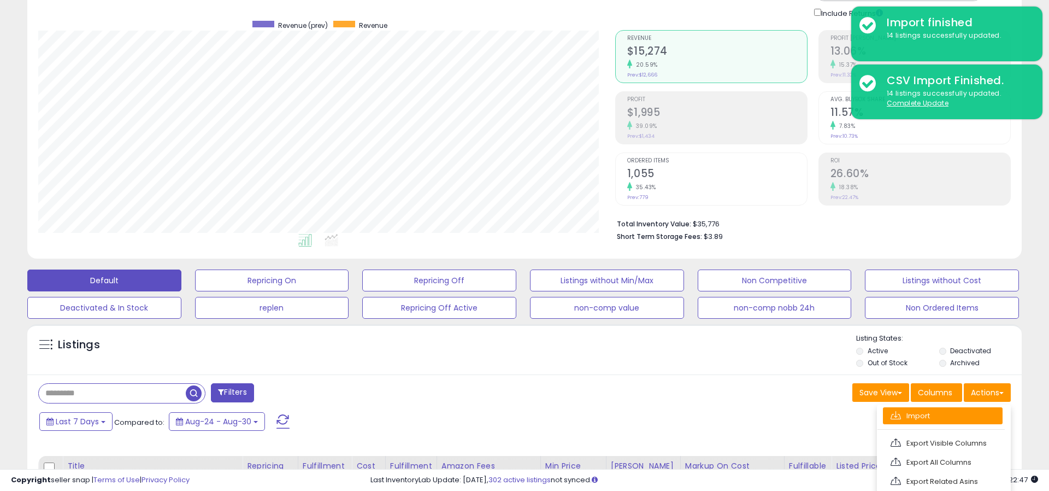
click at [930, 417] on link "Import" at bounding box center [943, 415] width 120 height 17
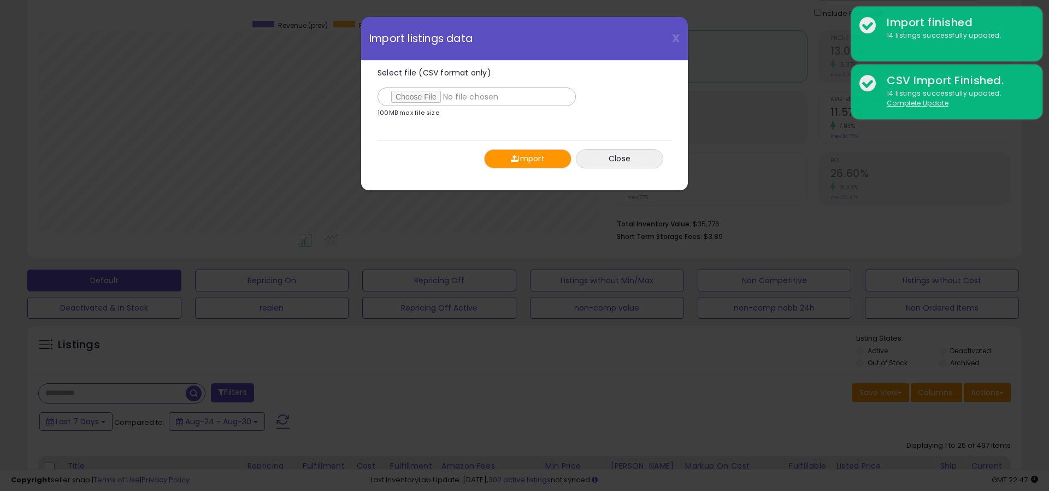
click at [503, 160] on button "Import" at bounding box center [527, 158] width 87 height 19
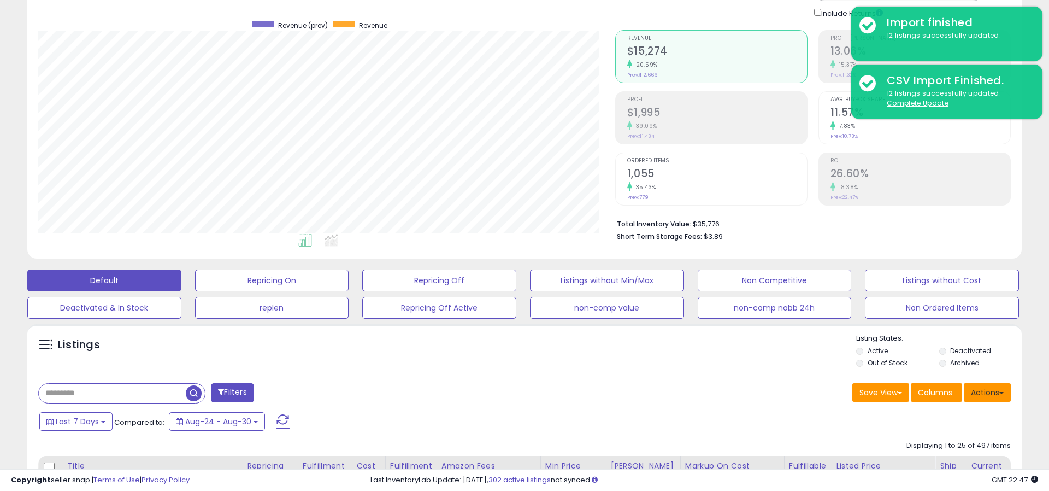
click at [979, 392] on button "Actions" at bounding box center [987, 392] width 47 height 19
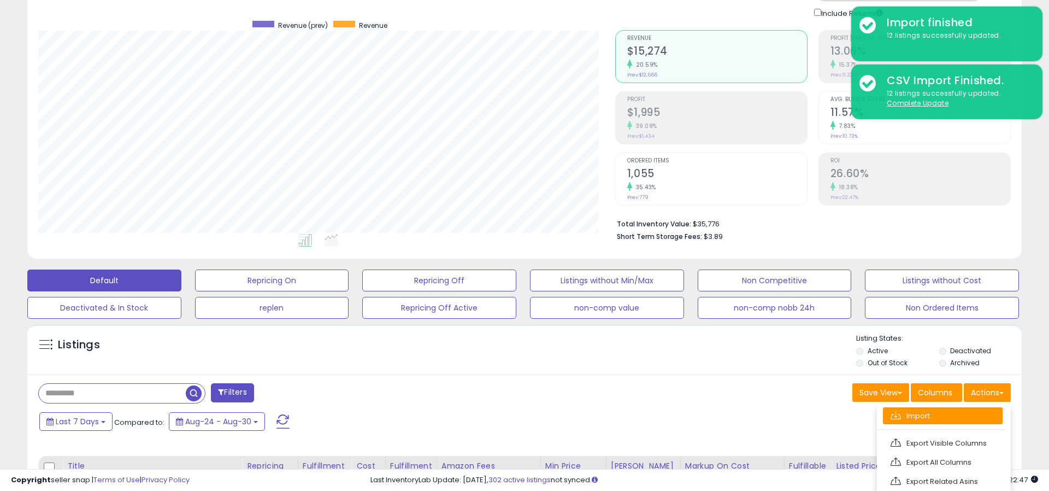
click at [940, 422] on link "Import" at bounding box center [943, 415] width 120 height 17
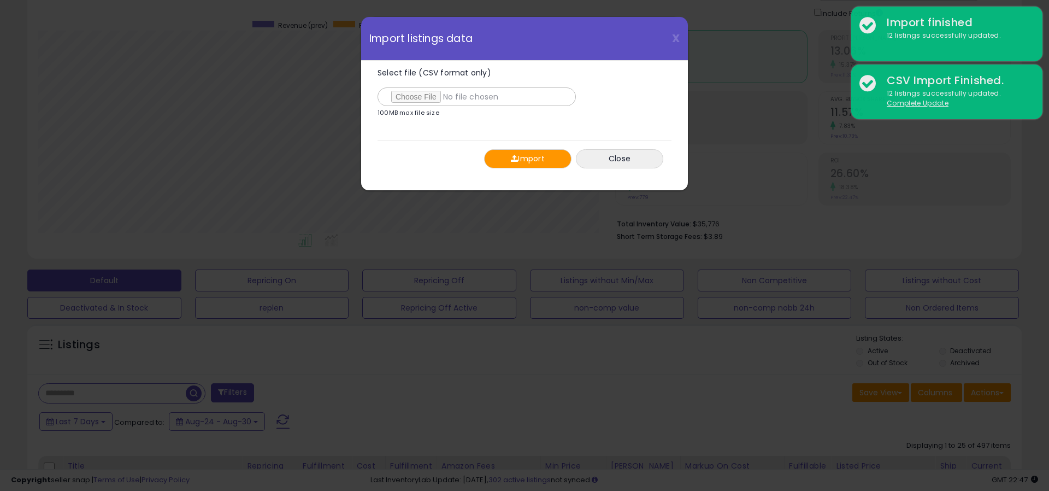
click at [540, 161] on button "Import" at bounding box center [527, 158] width 87 height 19
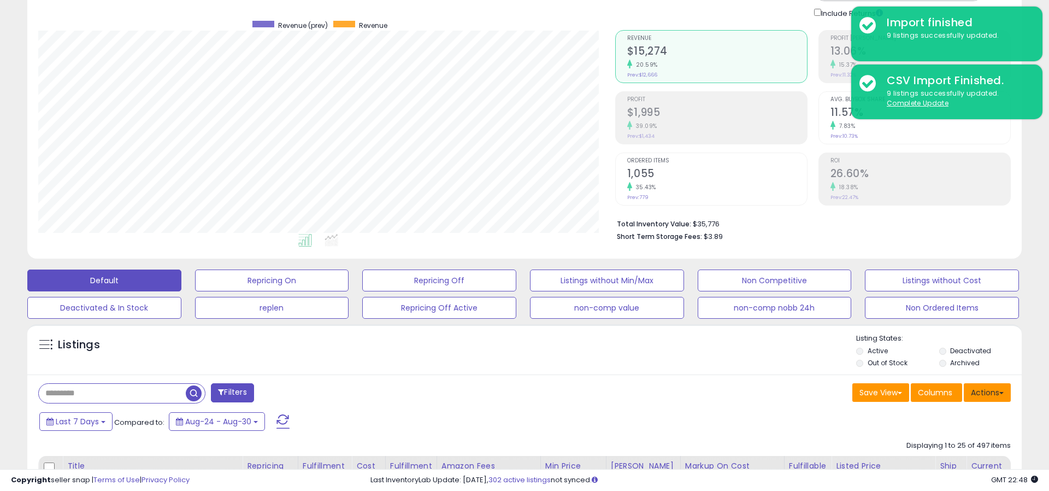
click at [982, 391] on button "Actions" at bounding box center [987, 392] width 47 height 19
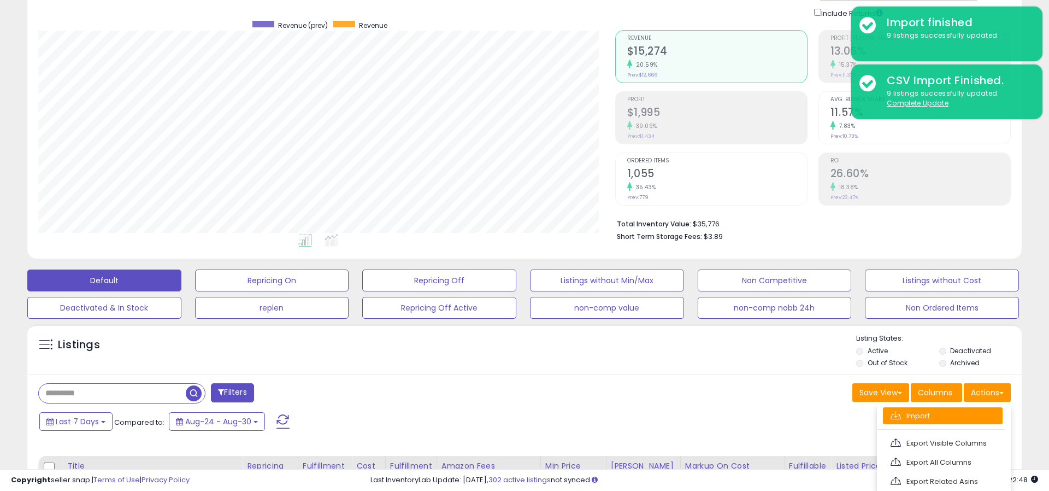
click at [937, 417] on link "Import" at bounding box center [943, 415] width 120 height 17
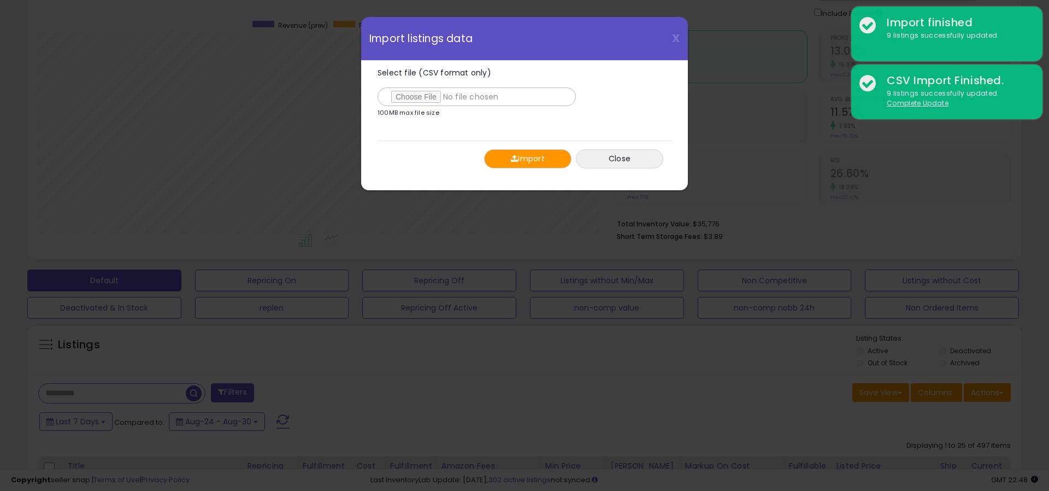
click at [517, 162] on button "Import" at bounding box center [527, 158] width 87 height 19
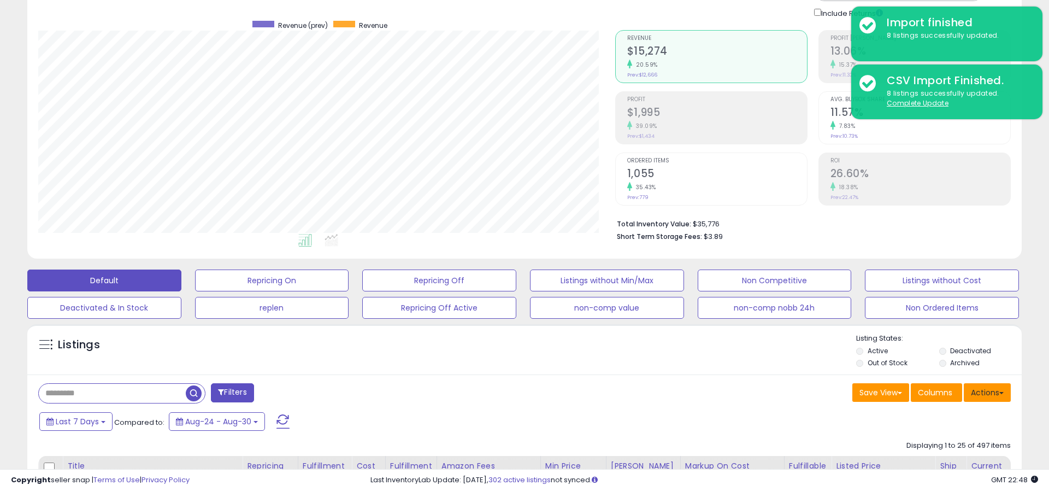
click at [984, 399] on button "Actions" at bounding box center [987, 392] width 47 height 19
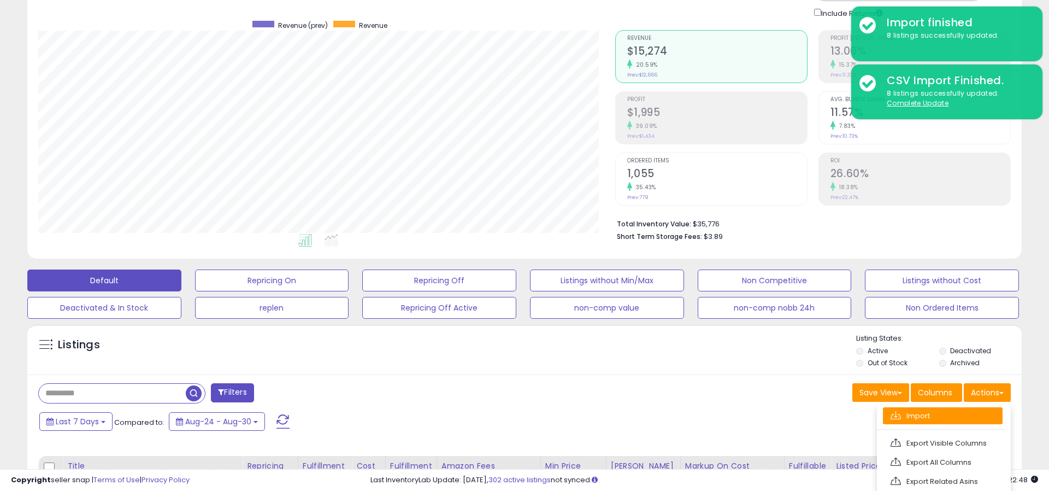
click at [925, 417] on link "Import" at bounding box center [943, 415] width 120 height 17
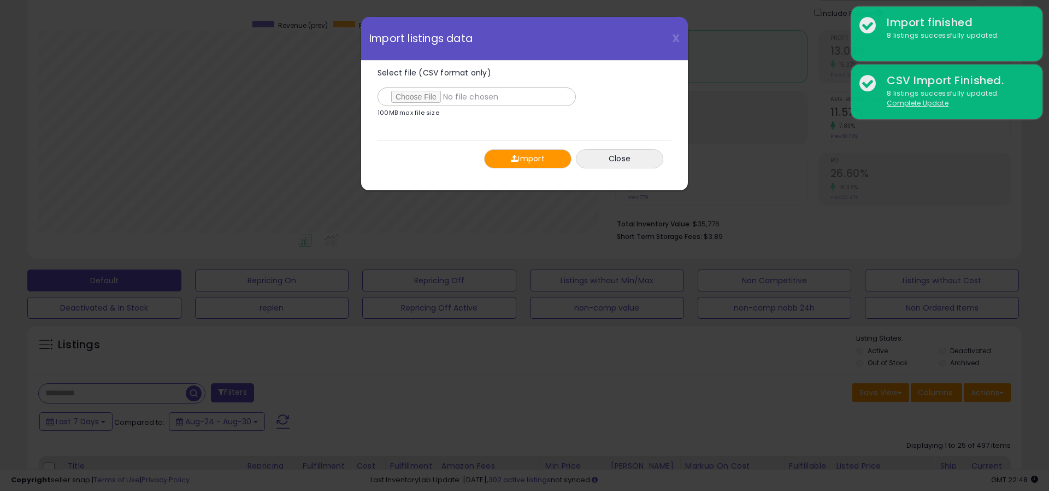
click at [533, 161] on button "Import" at bounding box center [527, 158] width 87 height 19
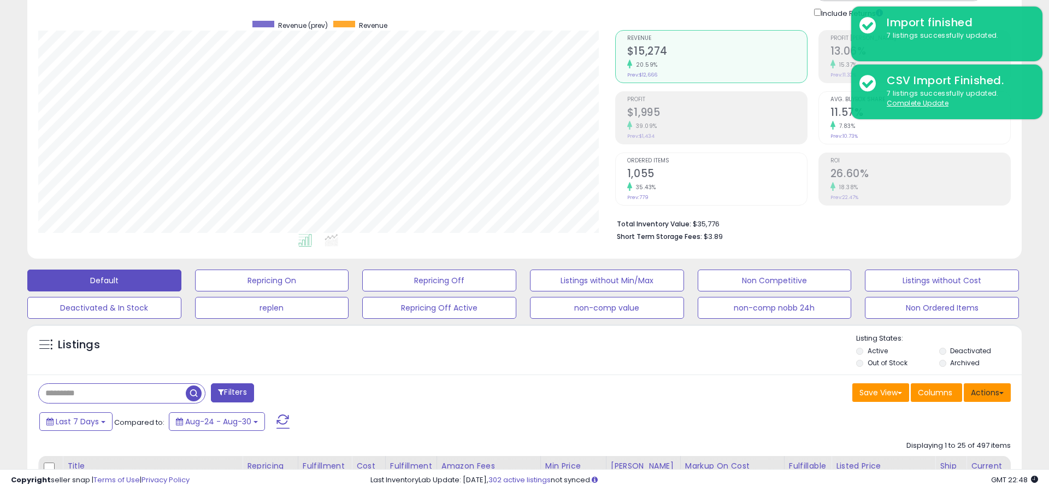
click at [993, 390] on button "Actions" at bounding box center [987, 392] width 47 height 19
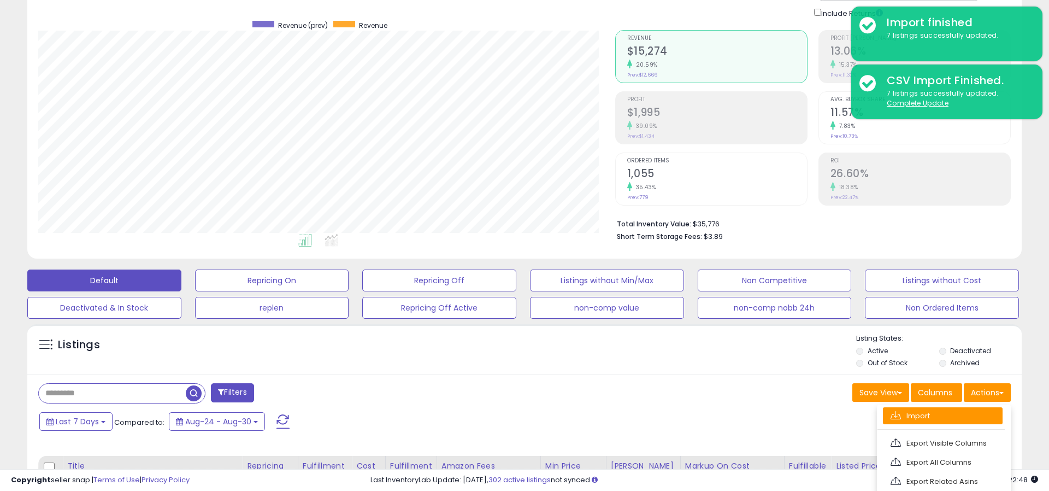
click at [943, 414] on link "Import" at bounding box center [943, 415] width 120 height 17
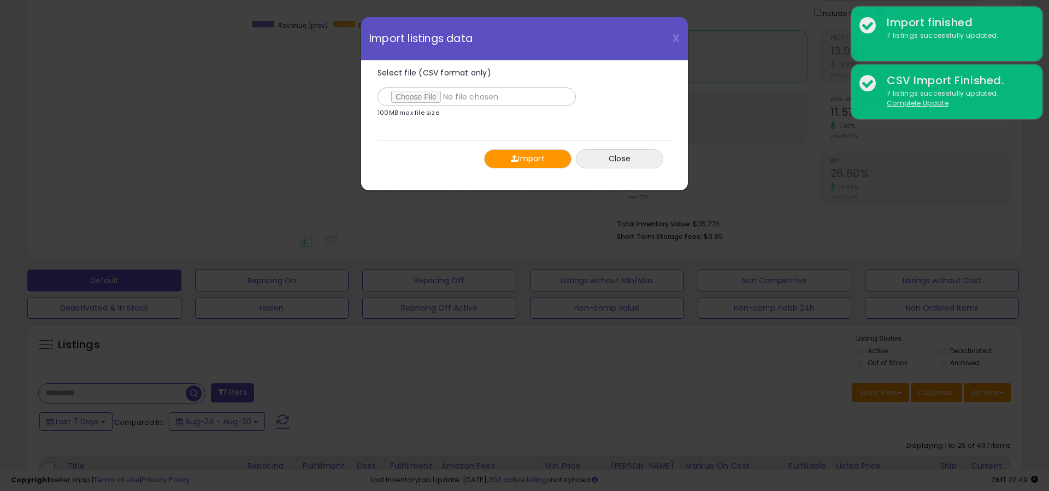
click at [540, 164] on button "Import" at bounding box center [527, 158] width 87 height 19
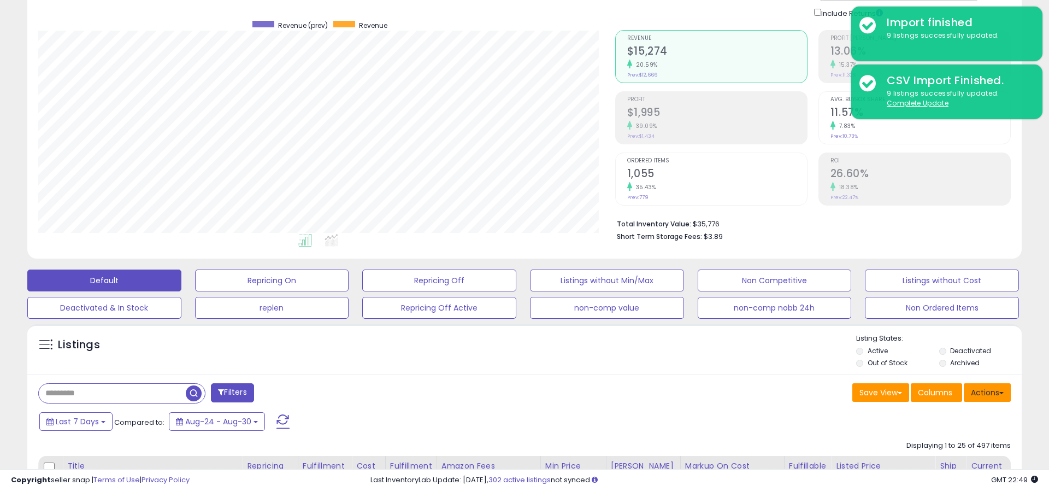
click at [988, 393] on button "Actions" at bounding box center [987, 392] width 47 height 19
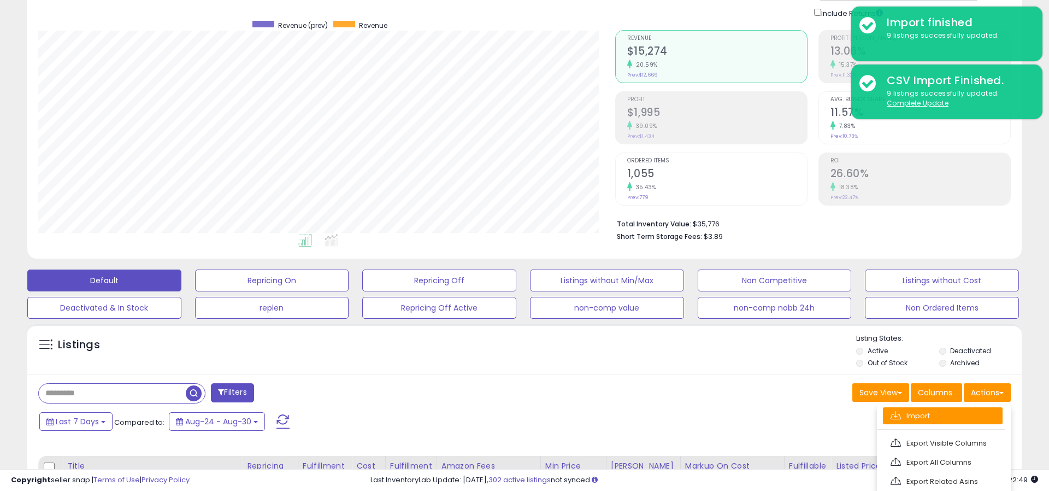
click at [936, 418] on link "Import" at bounding box center [943, 415] width 120 height 17
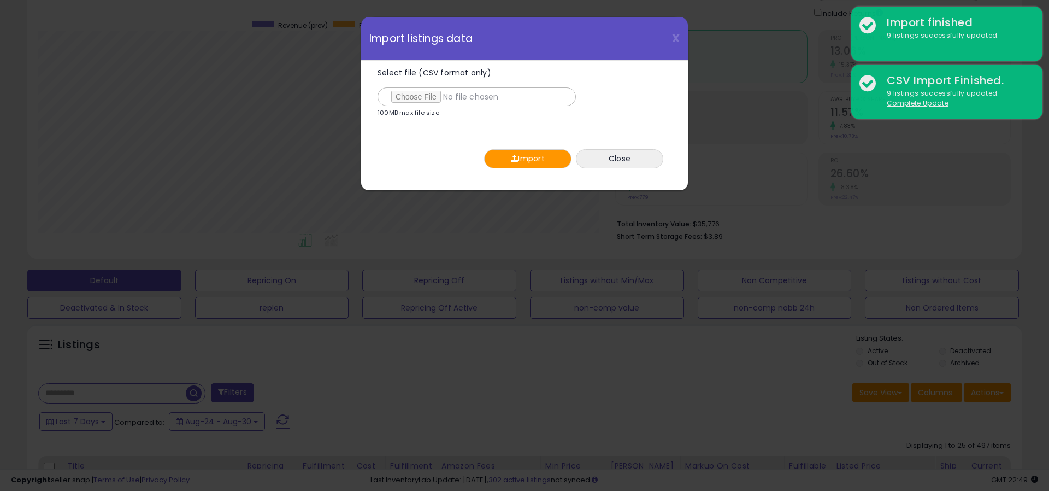
click at [531, 163] on button "Import" at bounding box center [527, 158] width 87 height 19
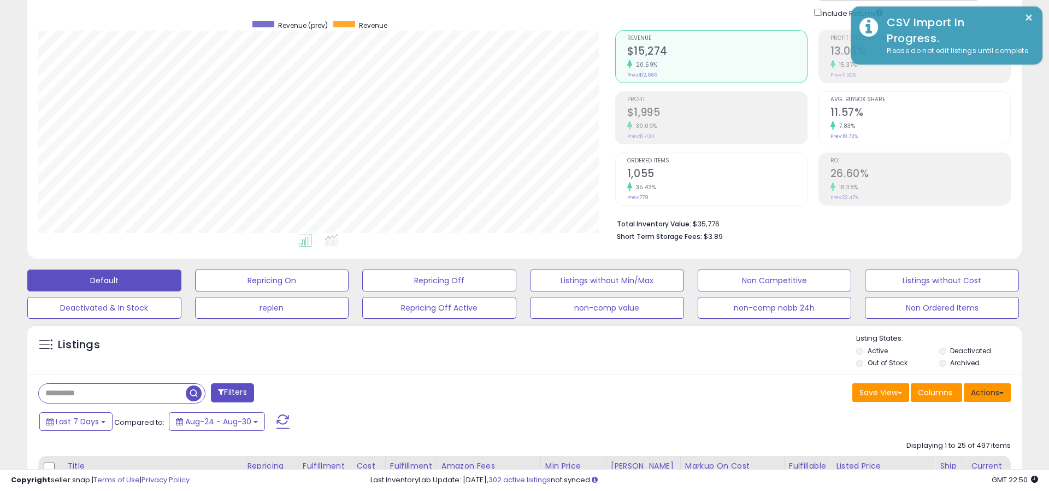
click at [993, 394] on button "Actions" at bounding box center [987, 392] width 47 height 19
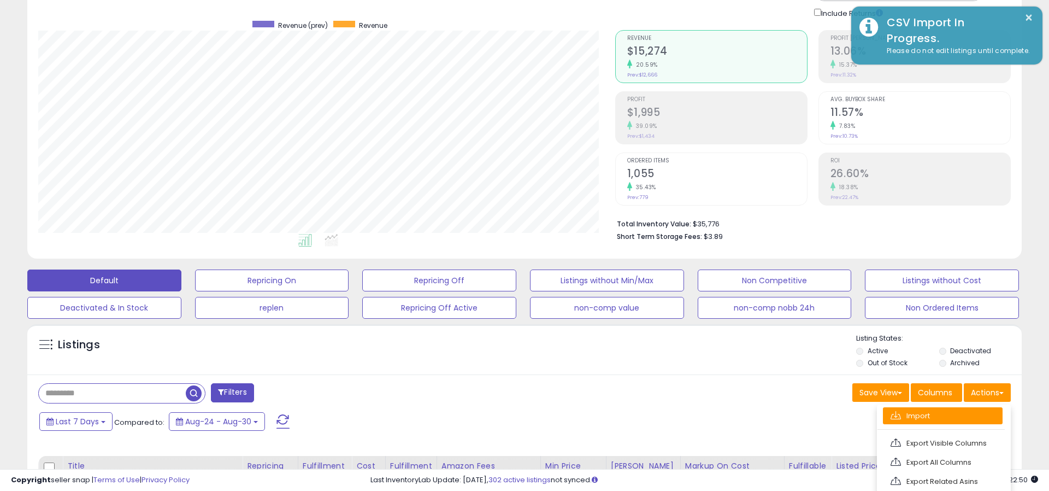
click at [958, 415] on link "Import" at bounding box center [943, 415] width 120 height 17
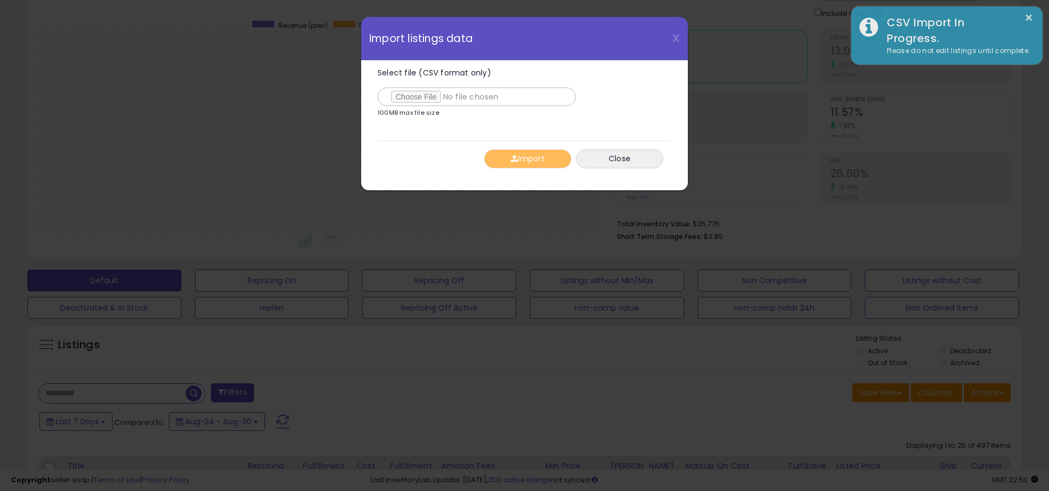
type input "**********"
click at [525, 159] on button "Import" at bounding box center [527, 158] width 87 height 19
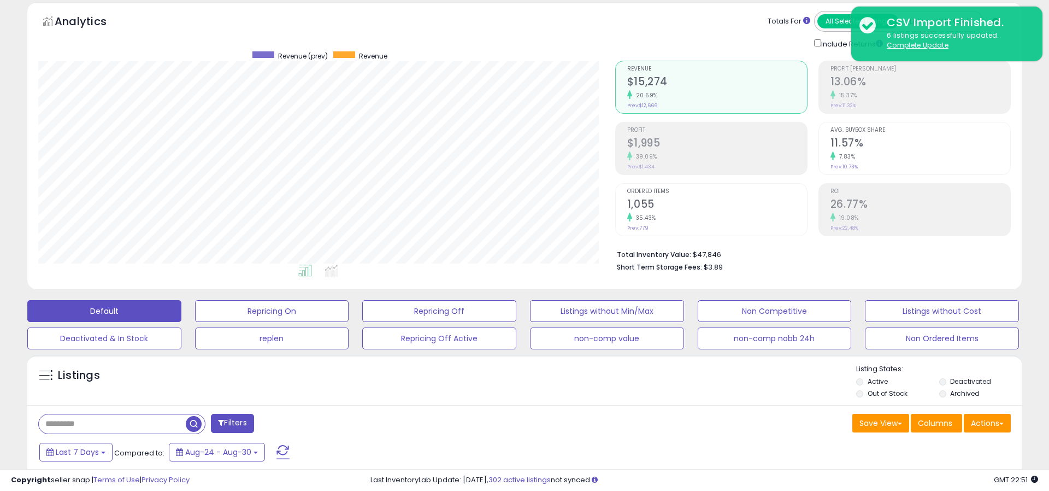
scroll to position [45, 0]
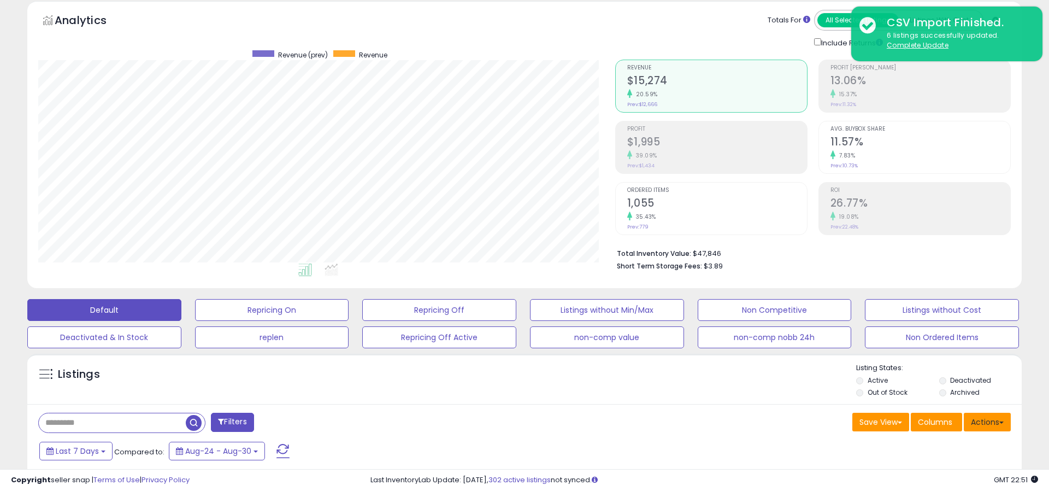
click at [994, 424] on button "Actions" at bounding box center [987, 421] width 47 height 19
click at [946, 446] on link "Import" at bounding box center [943, 444] width 120 height 17
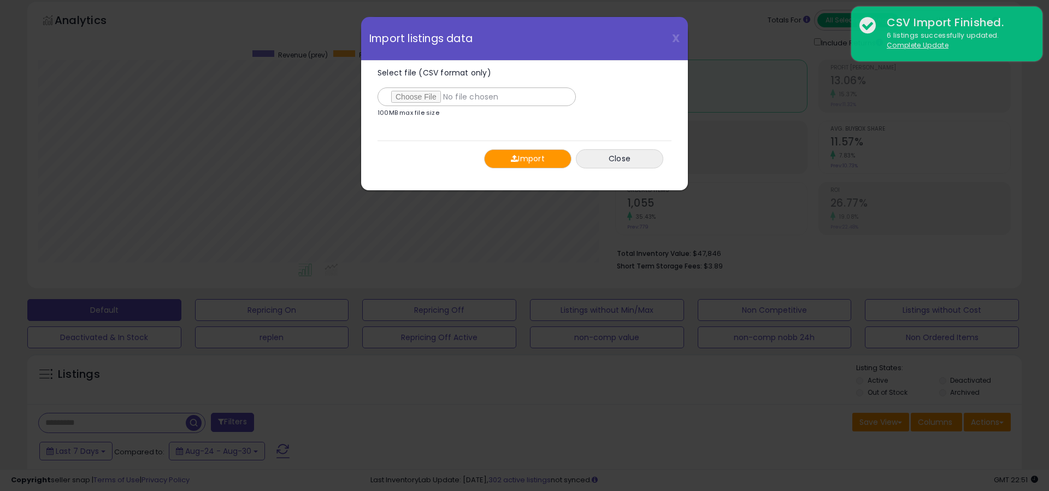
click at [529, 160] on button "Import" at bounding box center [527, 158] width 87 height 19
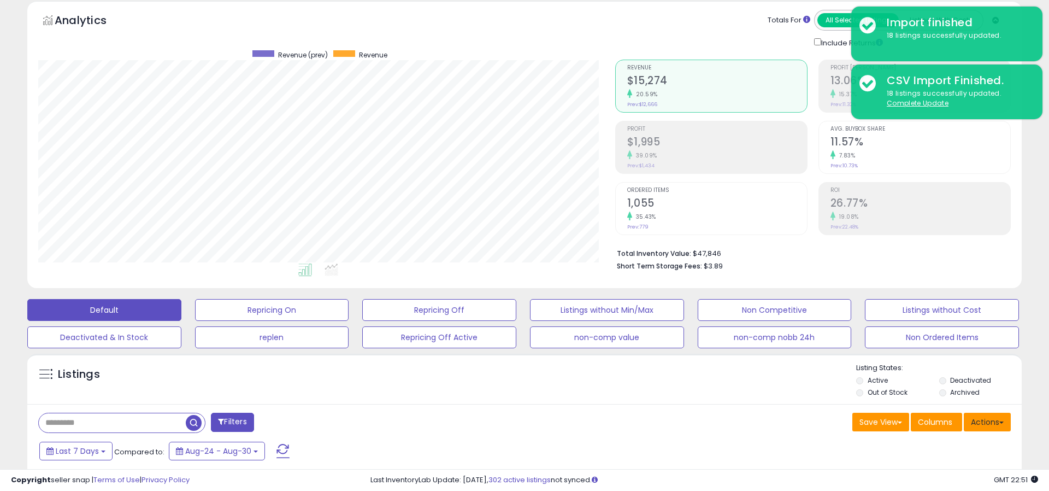
click at [990, 421] on button "Actions" at bounding box center [987, 421] width 47 height 19
click at [928, 452] on link "Import" at bounding box center [943, 444] width 120 height 17
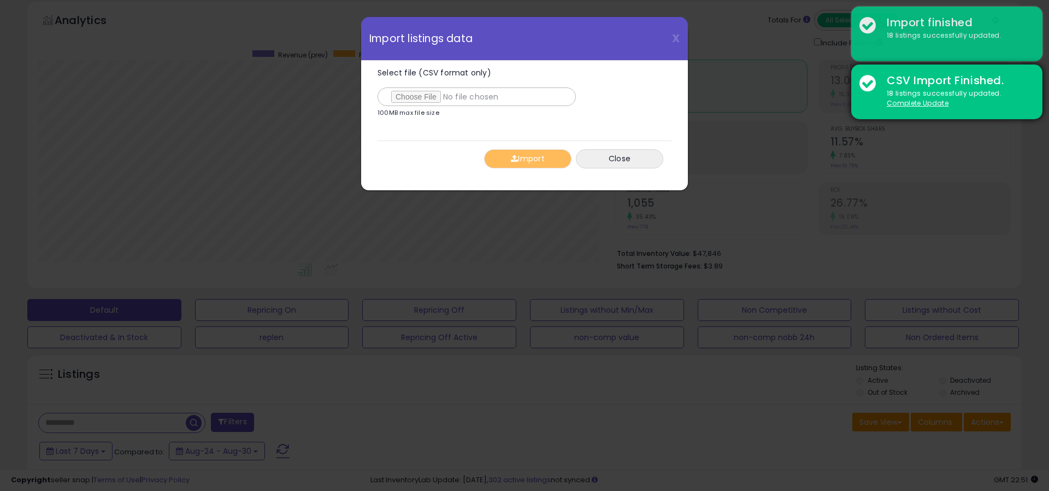
type input "**********"
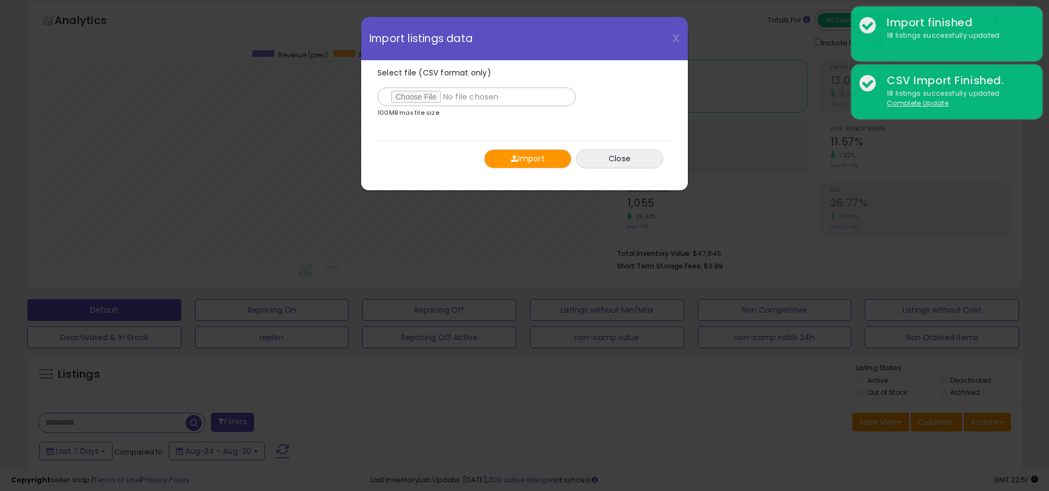
click at [529, 161] on button "Import" at bounding box center [527, 158] width 87 height 19
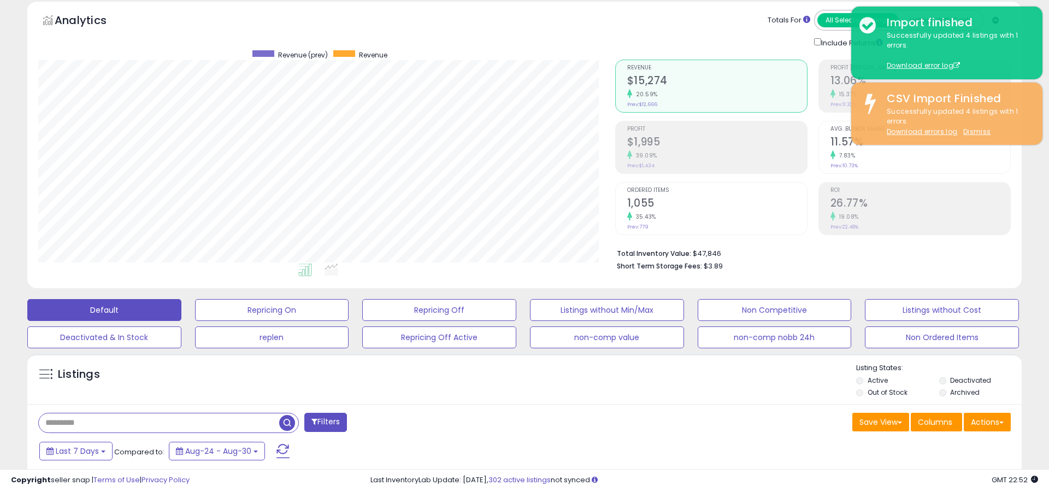
click at [105, 423] on input "text" at bounding box center [159, 422] width 240 height 19
paste input "**********"
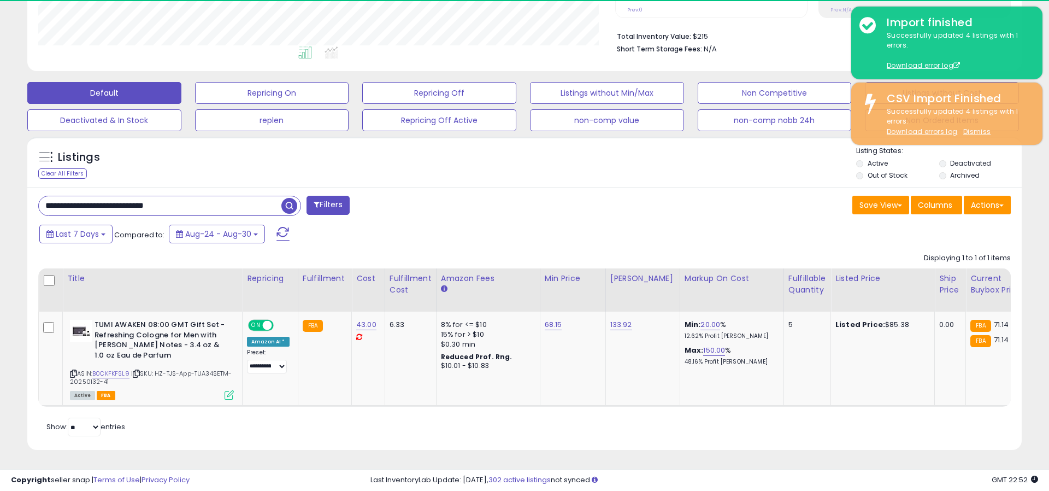
scroll to position [224, 577]
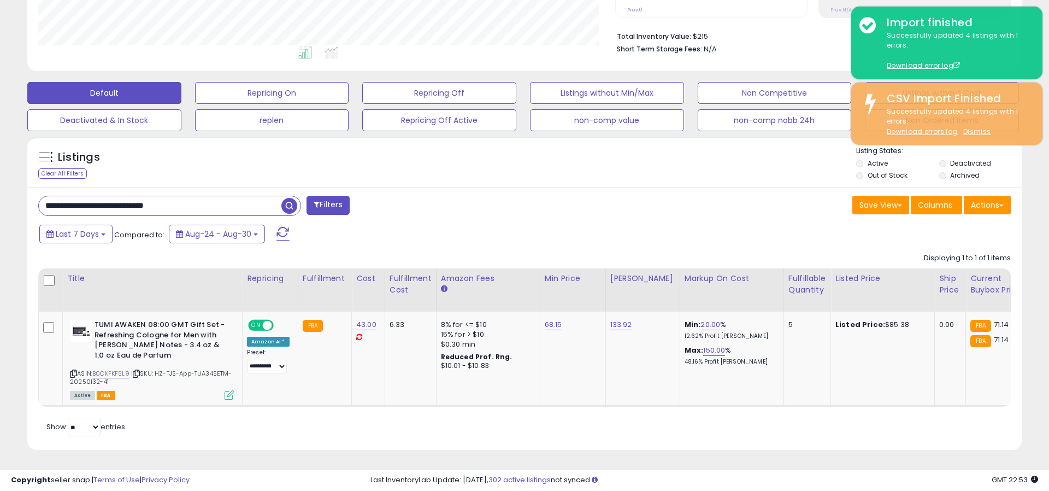
click at [186, 204] on input "**********" at bounding box center [160, 205] width 243 height 19
paste input "**"
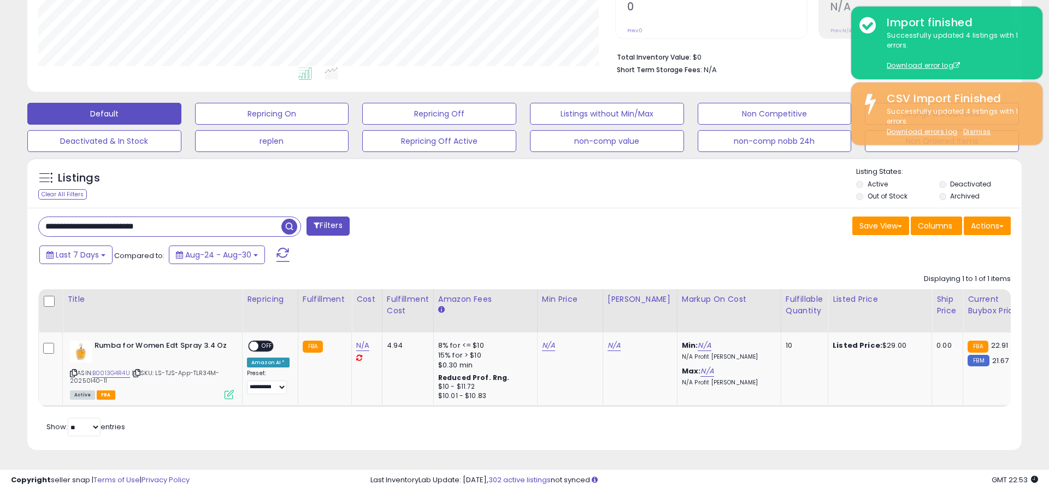
click at [160, 227] on input "**********" at bounding box center [160, 226] width 243 height 19
paste input "*****"
type input "**********"
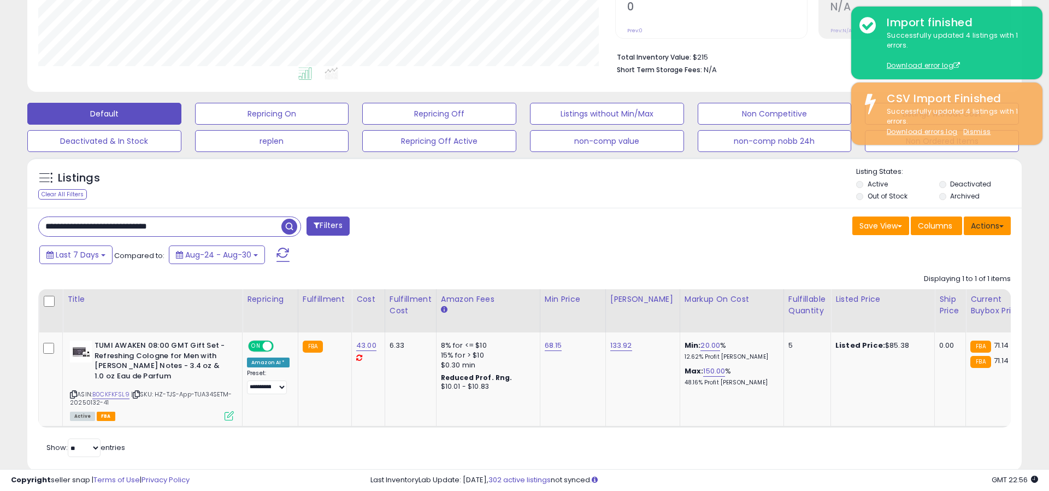
click at [991, 227] on button "Actions" at bounding box center [987, 225] width 47 height 19
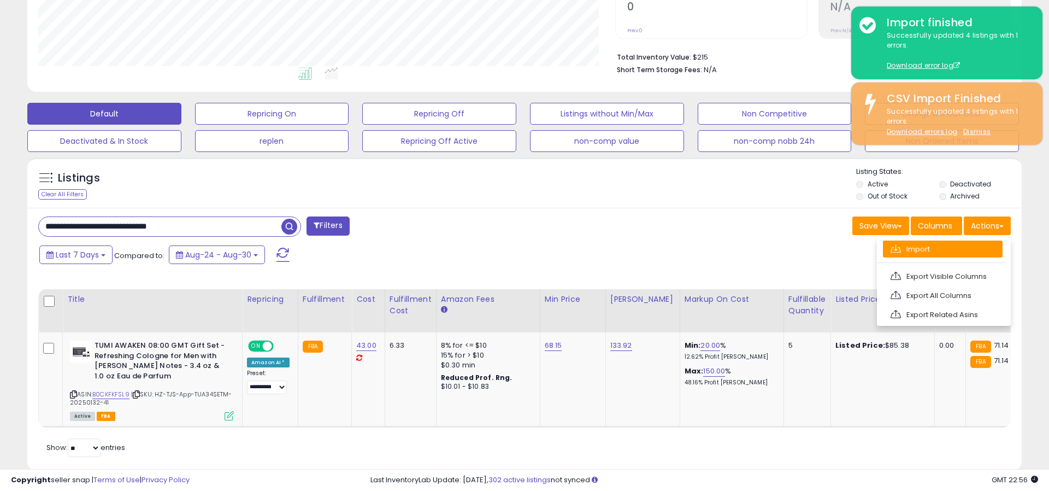
click at [943, 250] on link "Import" at bounding box center [943, 248] width 120 height 17
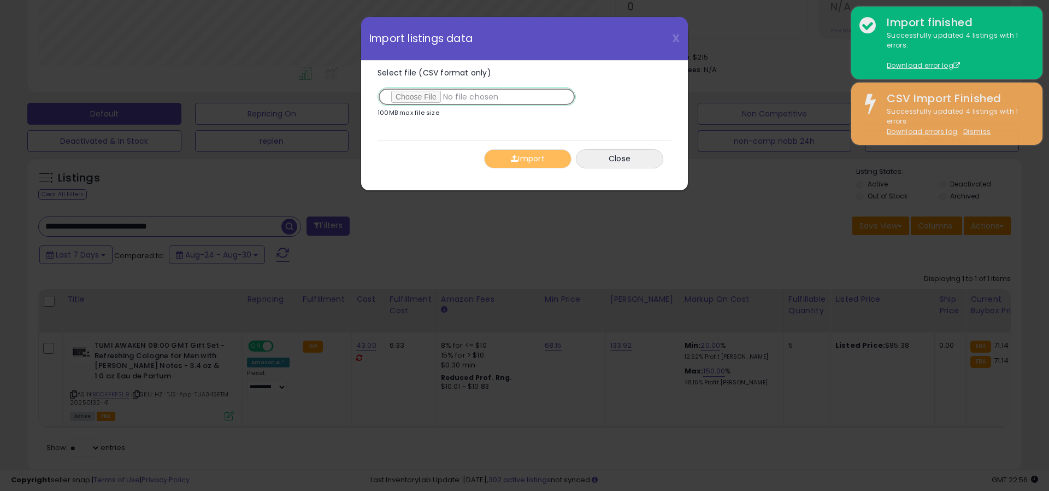
click at [410, 97] on input "Select file (CSV format only)" at bounding box center [476, 96] width 198 height 19
click at [512, 158] on span "button" at bounding box center [514, 159] width 7 height 8
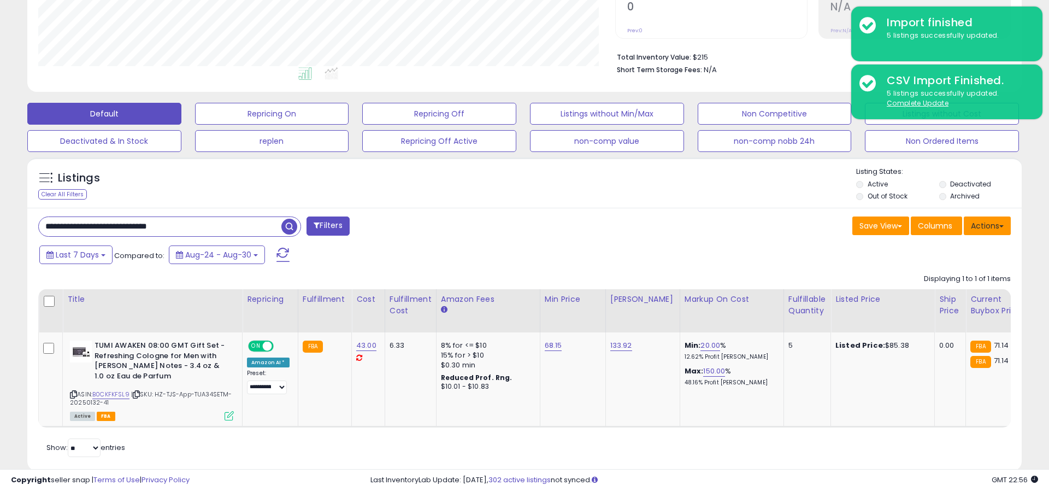
click at [972, 225] on button "Actions" at bounding box center [987, 225] width 47 height 19
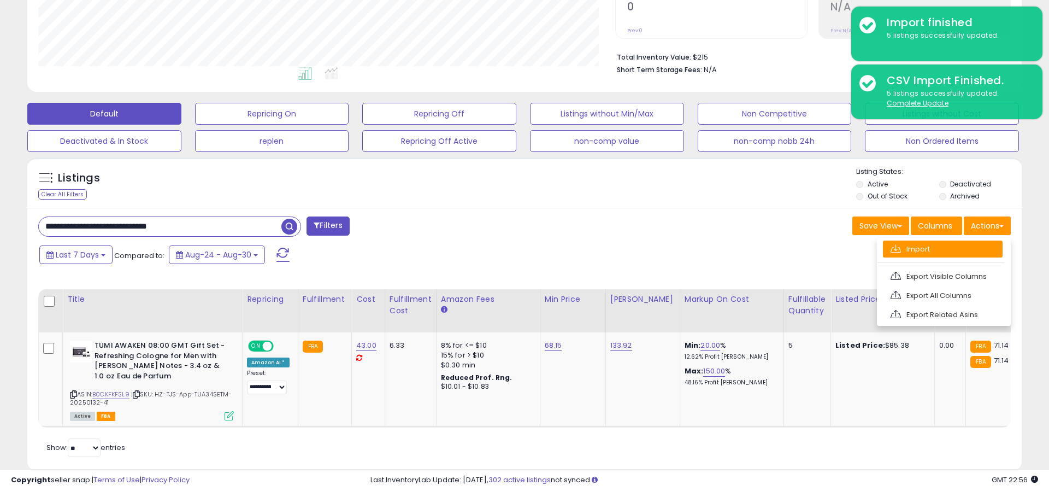
click at [947, 250] on link "Import" at bounding box center [943, 248] width 120 height 17
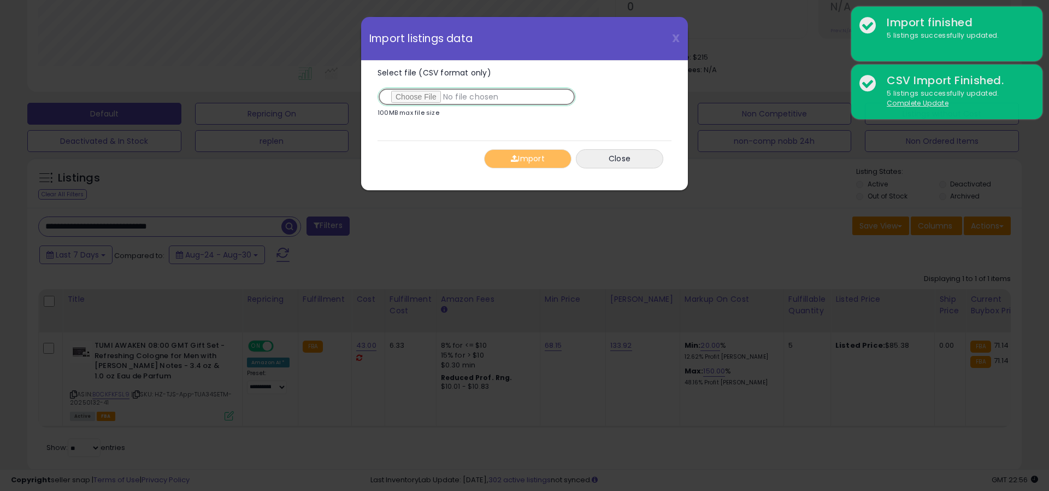
click at [409, 88] on input "Select file (CSV format only)" at bounding box center [476, 96] width 198 height 19
click at [528, 154] on button "Import" at bounding box center [527, 158] width 87 height 19
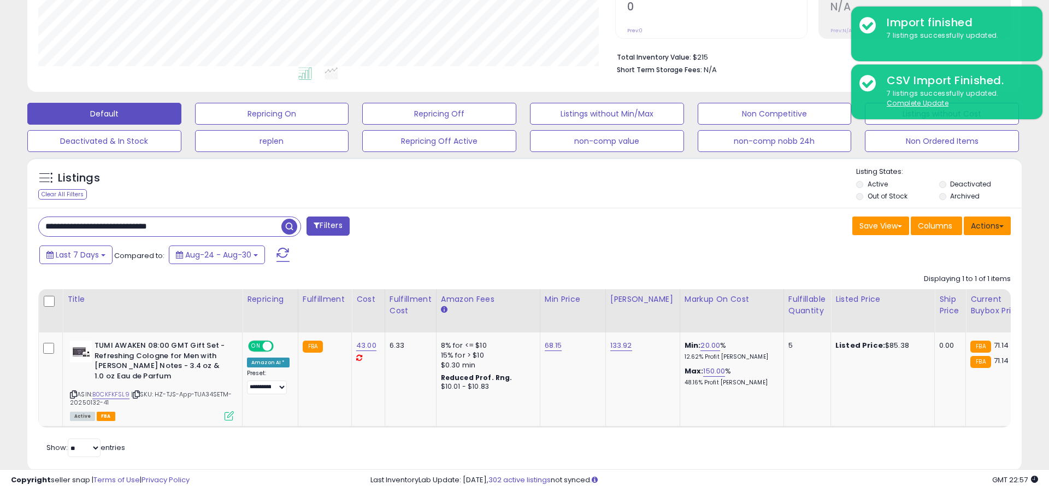
click at [982, 228] on button "Actions" at bounding box center [987, 225] width 47 height 19
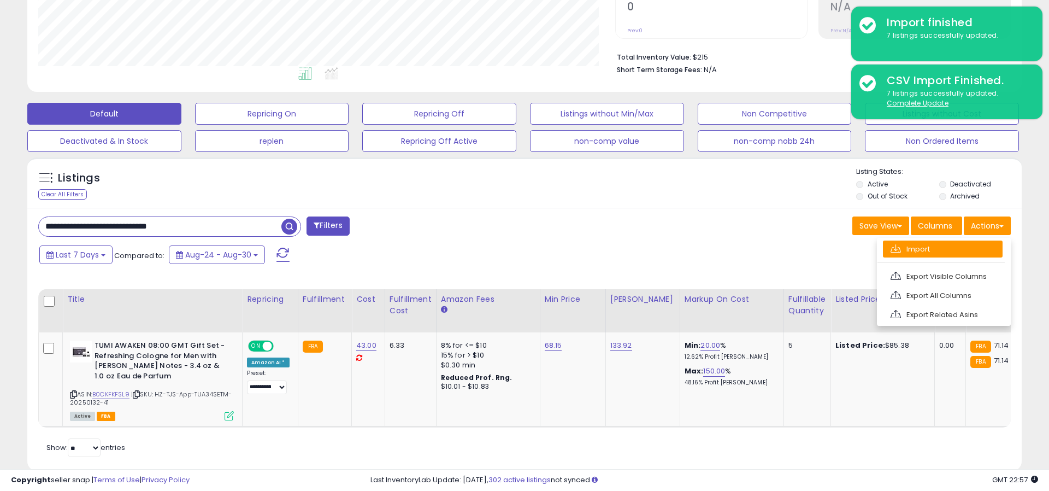
click at [941, 255] on link "Import" at bounding box center [943, 248] width 120 height 17
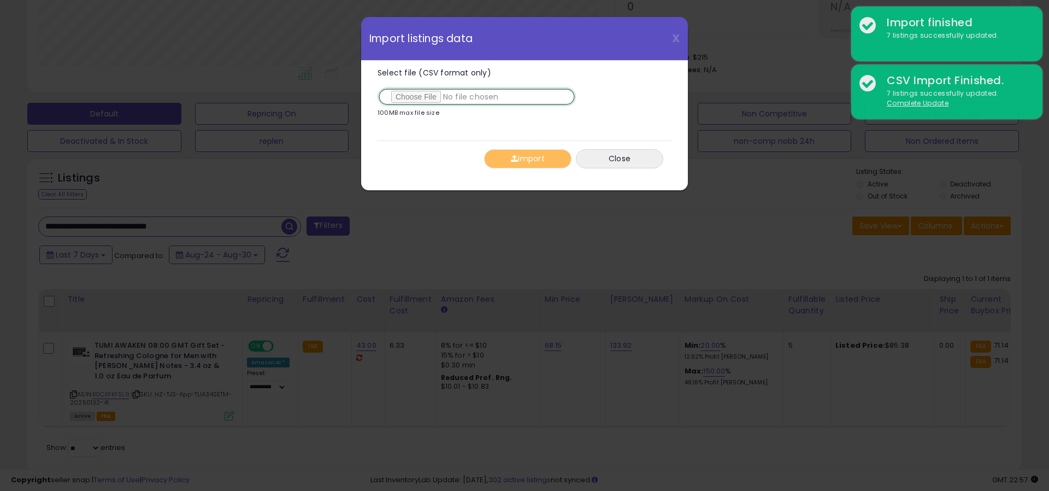
click at [421, 97] on input "Select file (CSV format only)" at bounding box center [476, 96] width 198 height 19
type input "**********"
click at [524, 155] on button "Import" at bounding box center [527, 158] width 87 height 19
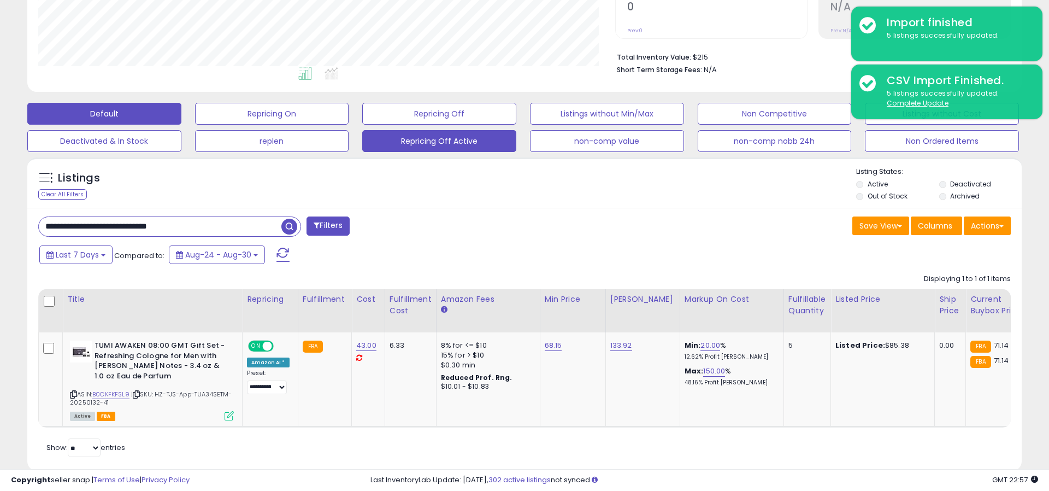
click at [421, 144] on button "Repricing Off Active" at bounding box center [439, 141] width 154 height 22
